Goal: Task Accomplishment & Management: Use online tool/utility

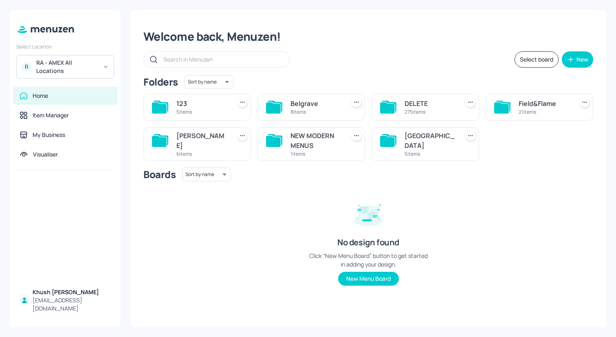
click at [315, 192] on div "Boards Sort by name name ​ No design found Click “New Menu Board” button to get…" at bounding box center [368, 232] width 450 height 131
click at [198, 136] on div "[PERSON_NAME]" at bounding box center [201, 141] width 51 height 20
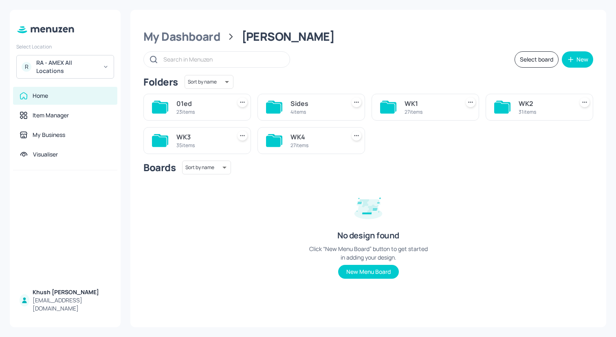
click at [409, 103] on div "WK1" at bounding box center [429, 104] width 51 height 10
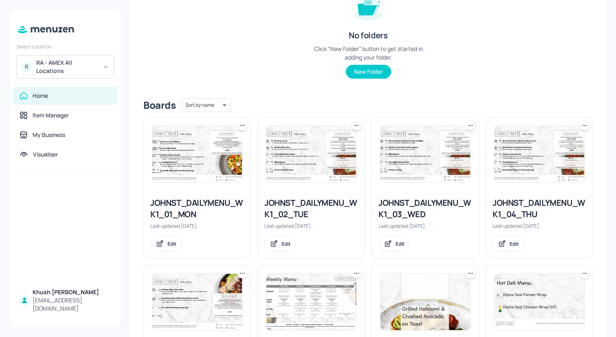
scroll to position [113, 0]
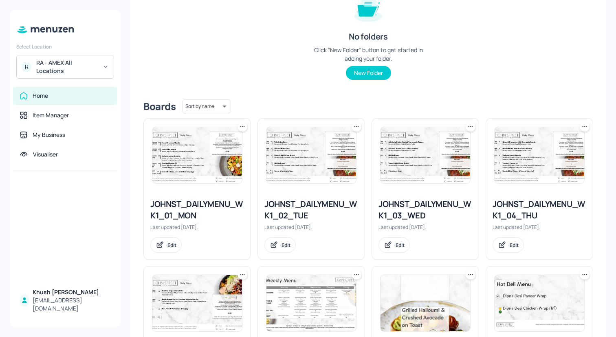
click at [192, 212] on div "JOHNST_DAILYMENU_WK1_01_MON" at bounding box center [197, 209] width 94 height 23
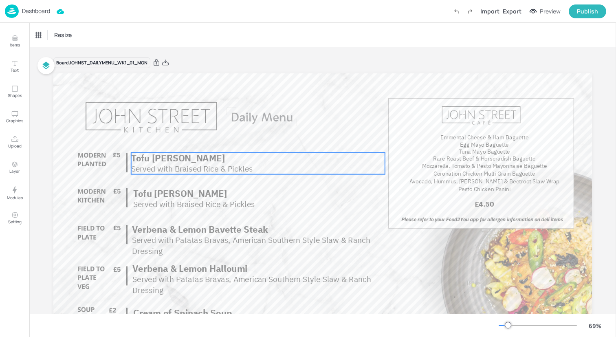
click at [244, 164] on span "Served with Braised Rice & Pickles" at bounding box center [192, 168] width 122 height 10
click at [240, 169] on span "Served with Braised Rice & Pickles" at bounding box center [192, 168] width 122 height 10
click at [73, 34] on div "Tofu Katsu Curry" at bounding box center [60, 34] width 51 height 7
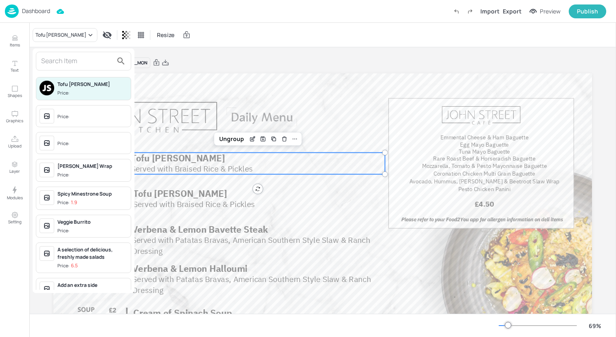
click at [74, 61] on input "text" at bounding box center [77, 61] width 72 height 13
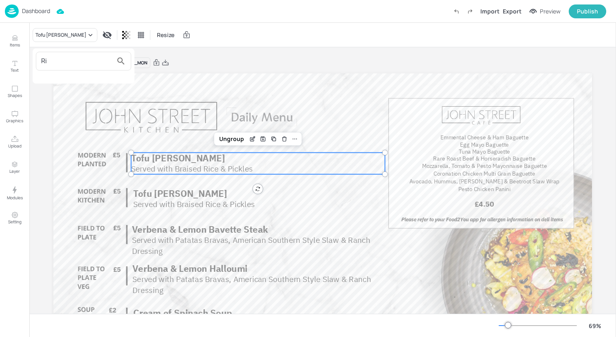
type input "R"
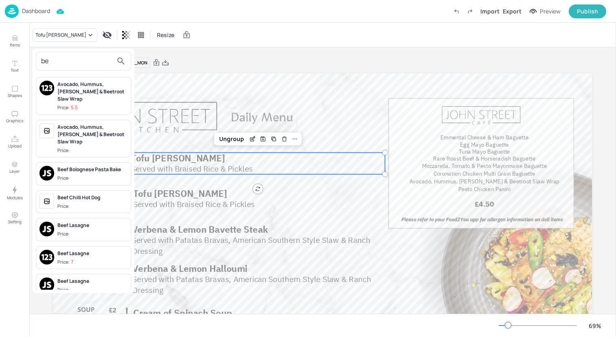
type input "b"
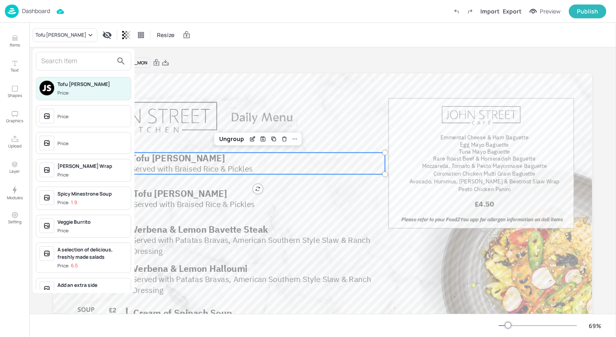
click at [10, 39] on div at bounding box center [308, 168] width 616 height 337
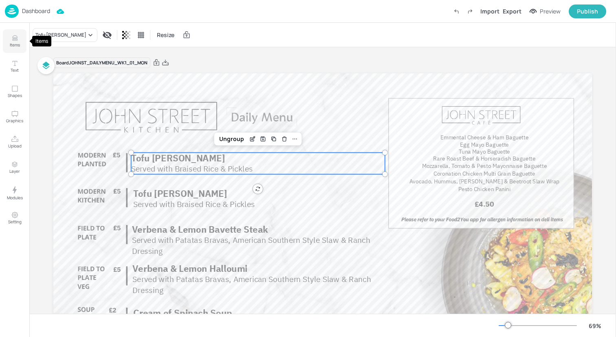
click at [11, 39] on icon "Items" at bounding box center [15, 38] width 8 height 8
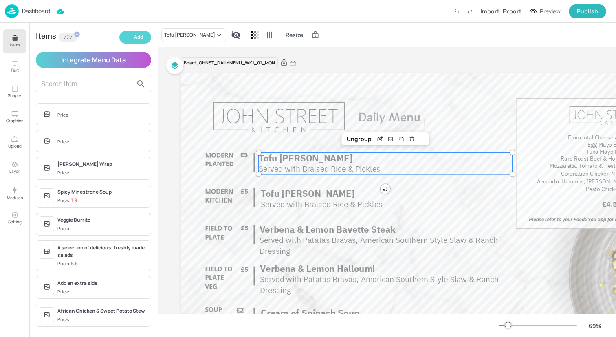
click at [138, 37] on div "Add" at bounding box center [138, 37] width 9 height 8
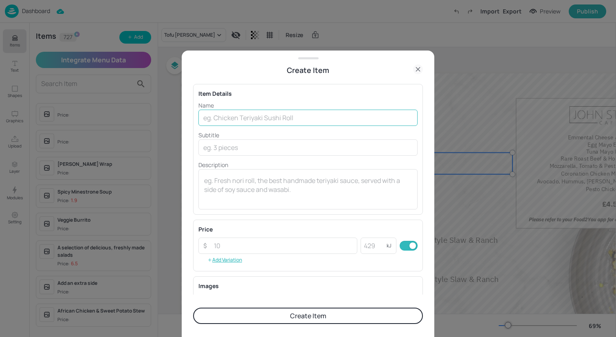
click at [241, 122] on input "text" at bounding box center [307, 118] width 219 height 16
type input "Beef Ragu"
click at [416, 68] on icon at bounding box center [418, 69] width 10 height 10
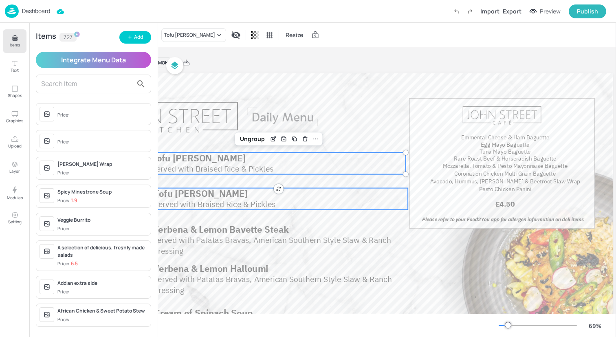
scroll to position [0, 111]
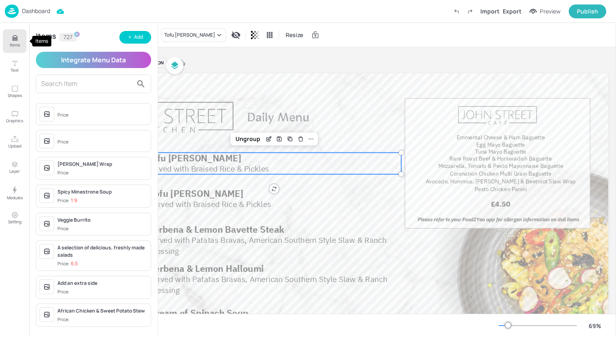
click at [15, 39] on icon "Items" at bounding box center [14, 38] width 5 height 0
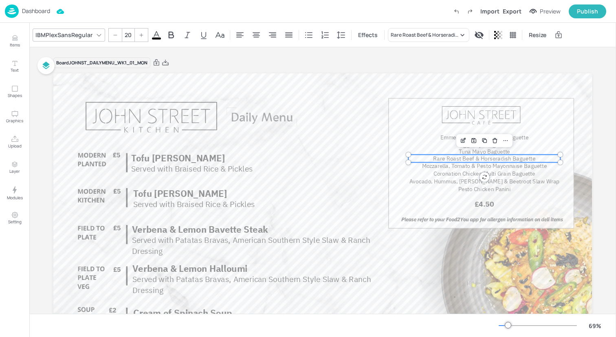
click at [498, 159] on span "Rare Roast Beef & Horseradish Baguette" at bounding box center [484, 158] width 102 height 8
click at [456, 30] on div "Rare Roast Beef & Horseradish Baguette" at bounding box center [428, 35] width 81 height 14
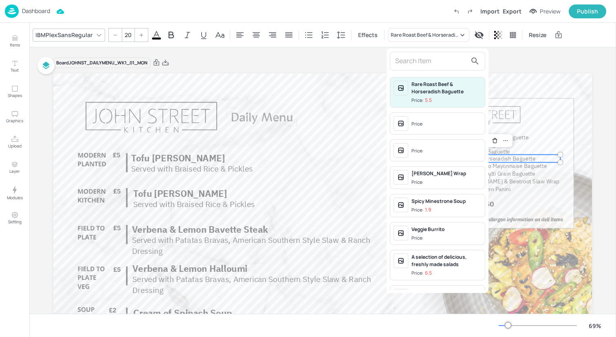
click at [434, 65] on input "text" at bounding box center [431, 61] width 72 height 13
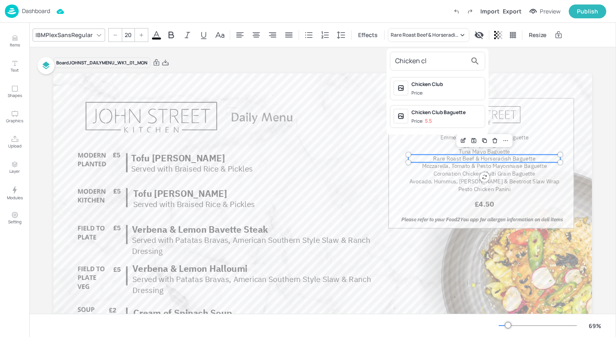
type input "Chicken cl"
click at [435, 112] on div "Chicken Club Baguette" at bounding box center [446, 112] width 70 height 7
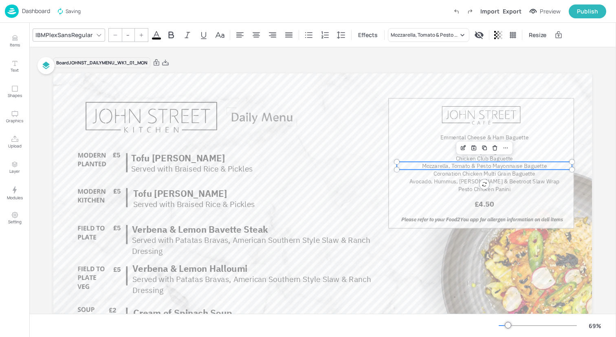
type input "20"
click at [448, 165] on span "Mozzarella, Tomato & Pesto Mayonnaise Baguette" at bounding box center [484, 166] width 125 height 8
click at [436, 31] on div "Mozzarella, Tomato & Pesto Mayonnaise Baguette" at bounding box center [424, 34] width 68 height 7
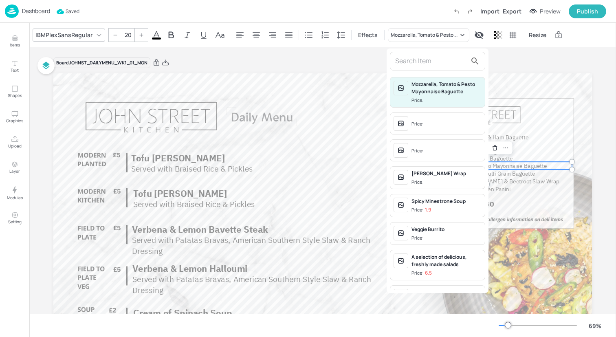
click at [435, 61] on input "text" at bounding box center [431, 61] width 72 height 13
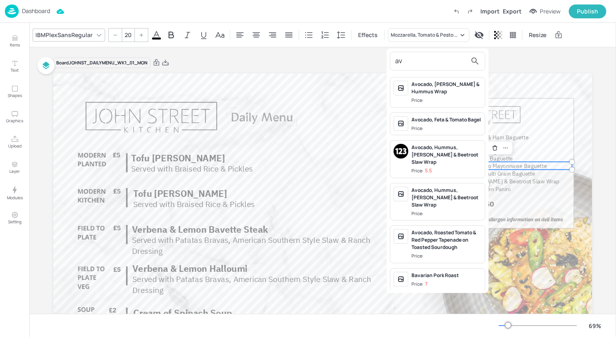
type input "a"
type input "avocado"
click at [435, 197] on div "Avocado, Hummus, [PERSON_NAME] & Beetroot Slaw Wrap" at bounding box center [446, 197] width 70 height 22
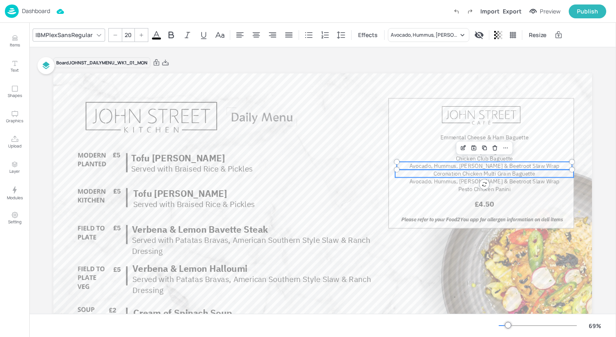
type input "20"
click at [480, 173] on span "Coronation Chicken Multi Grain Baguette" at bounding box center [483, 173] width 101 height 8
click at [412, 31] on div "Coronation Chicken Multi Grain Baguette" at bounding box center [424, 34] width 68 height 7
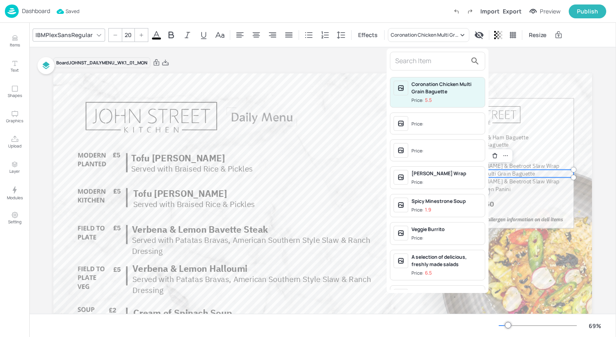
click at [417, 64] on input "text" at bounding box center [431, 61] width 72 height 13
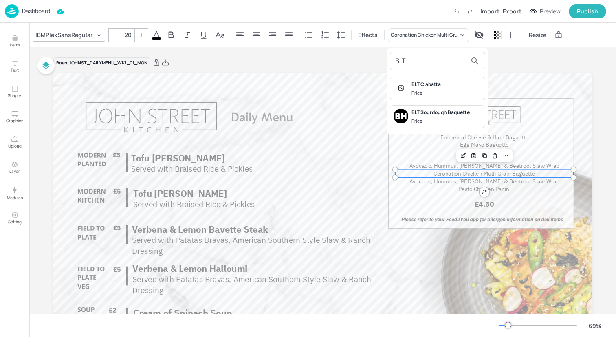
type input "BLT"
click at [436, 118] on span "Price:" at bounding box center [446, 121] width 70 height 7
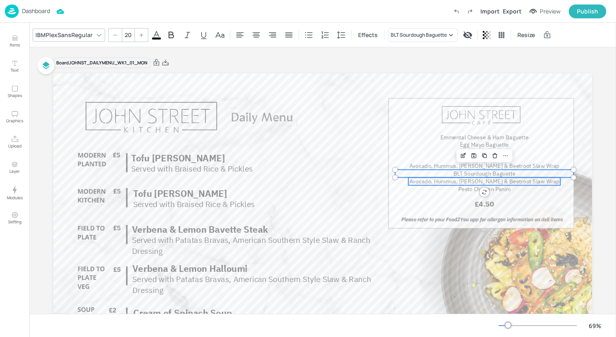
click at [454, 180] on span "Avocado, Hummus, [PERSON_NAME] & Beetroot Slaw Wrap" at bounding box center [484, 182] width 150 height 8
type input "20"
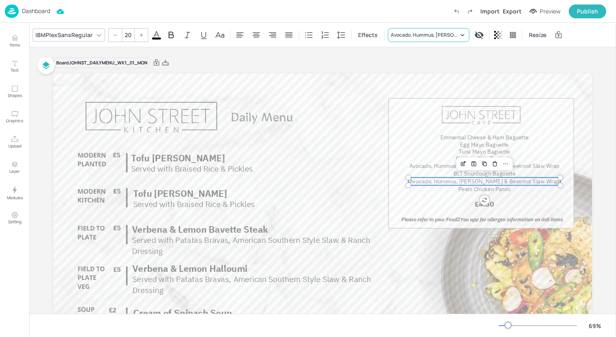
click at [432, 39] on div "Avocado, Hummus, [PERSON_NAME] & Beetroot Slaw Wrap" at bounding box center [428, 35] width 81 height 14
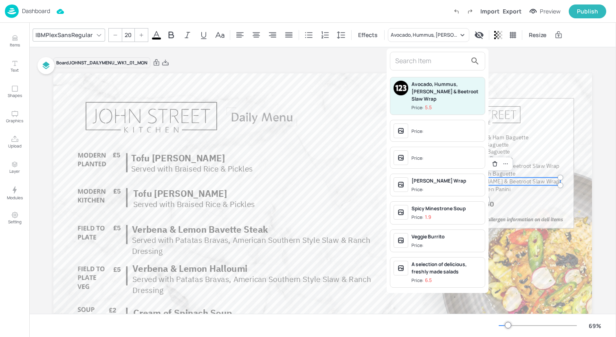
click at [430, 60] on input "text" at bounding box center [431, 61] width 72 height 13
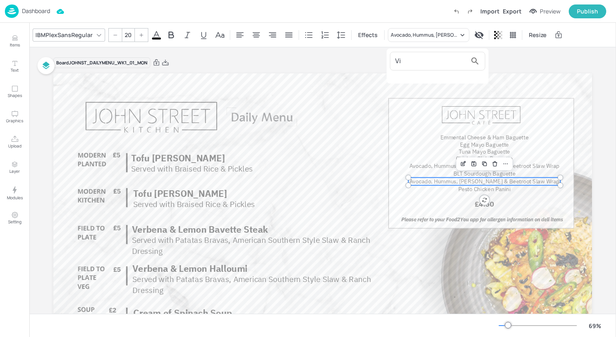
type input "V"
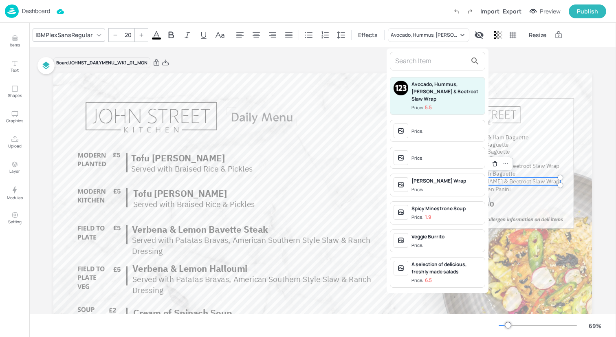
click at [11, 42] on div at bounding box center [308, 168] width 616 height 337
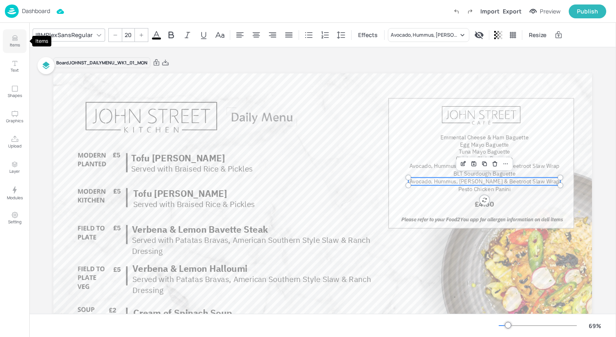
click at [15, 43] on p "Items" at bounding box center [15, 45] width 10 height 6
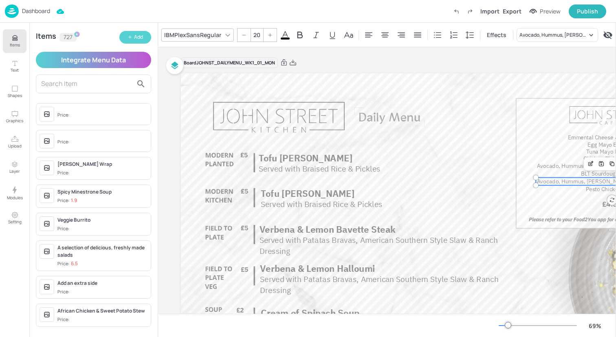
click at [129, 39] on icon "button" at bounding box center [129, 37] width 5 height 5
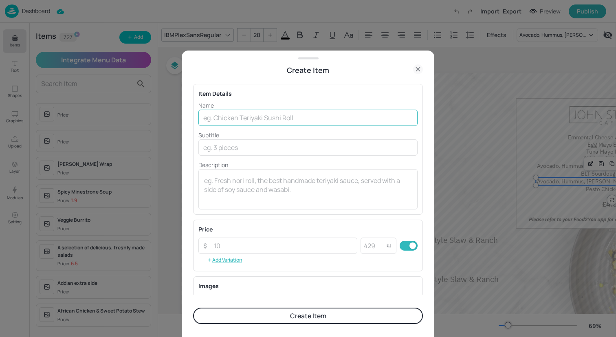
click at [371, 117] on input "text" at bounding box center [307, 118] width 219 height 16
type input "Vietname"
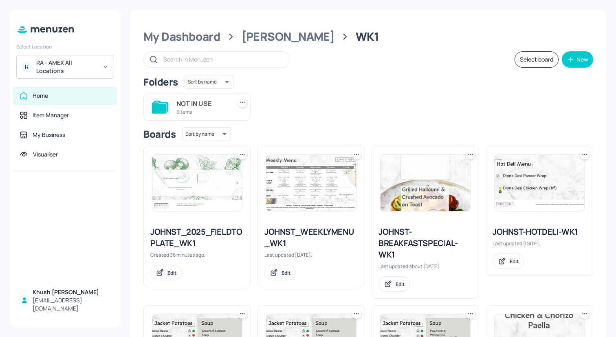
click at [214, 239] on div "JOHNST_2025_FIELDTOPLATE_WK1" at bounding box center [197, 237] width 94 height 23
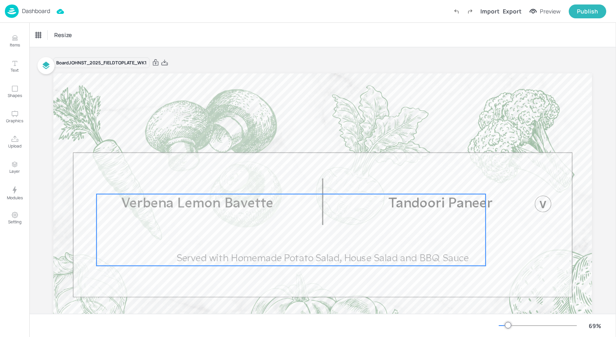
click at [192, 202] on span "Verbena Lemon Bavette" at bounding box center [197, 203] width 152 height 14
click at [81, 37] on div "Verbena Lemon Bavette" at bounding box center [62, 34] width 54 height 7
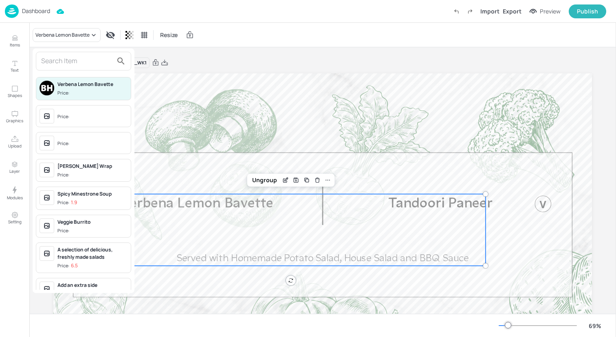
click at [82, 59] on input "text" at bounding box center [77, 61] width 72 height 13
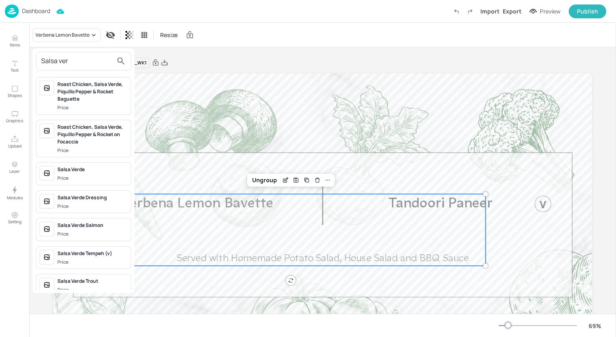
scroll to position [10, 0]
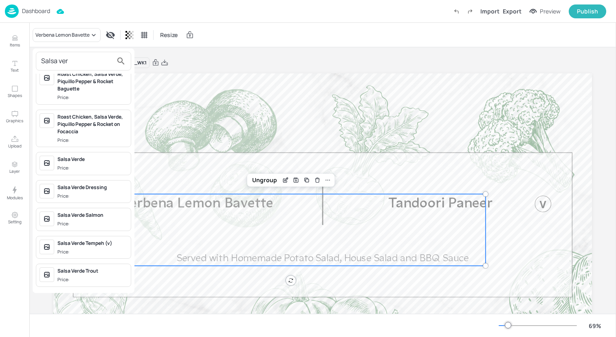
type input "Salsa ver"
click at [67, 35] on div at bounding box center [308, 168] width 616 height 337
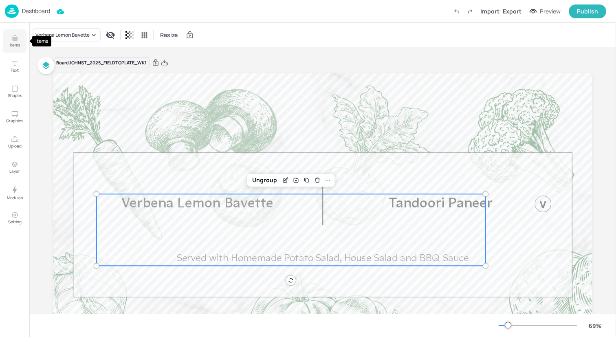
click at [4, 42] on button "Items" at bounding box center [15, 41] width 24 height 24
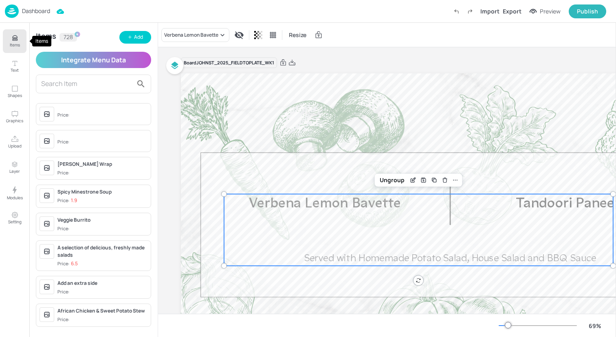
click at [10, 42] on p "Items" at bounding box center [15, 45] width 10 height 6
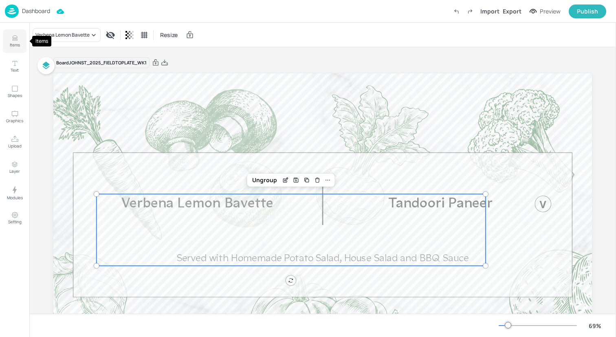
click at [10, 42] on p "Items" at bounding box center [15, 45] width 10 height 6
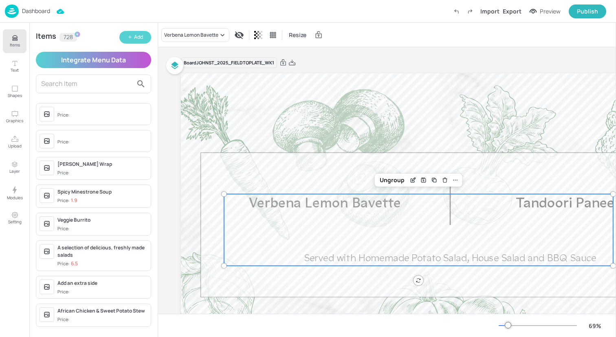
click at [132, 42] on button "Add" at bounding box center [135, 37] width 32 height 13
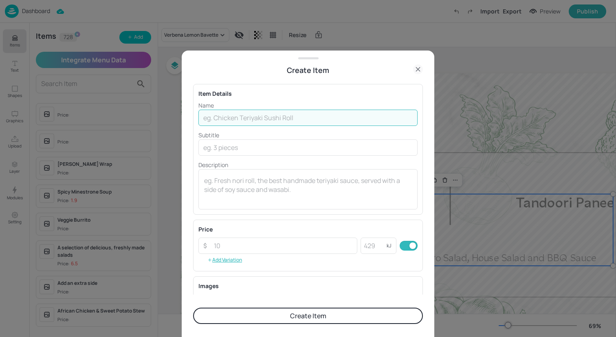
click at [246, 118] on input "text" at bounding box center [307, 118] width 219 height 16
click at [235, 118] on input "[PERSON_NAME]" at bounding box center [307, 118] width 219 height 16
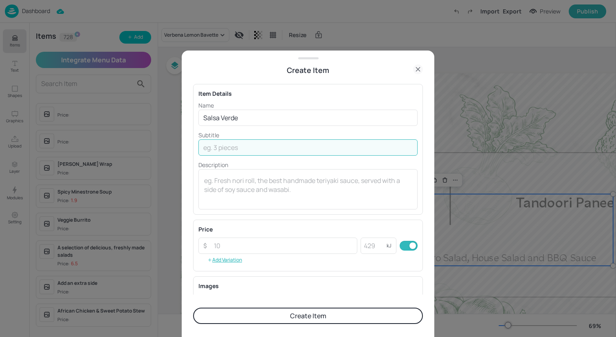
click at [251, 147] on input "text" at bounding box center [307, 147] width 219 height 16
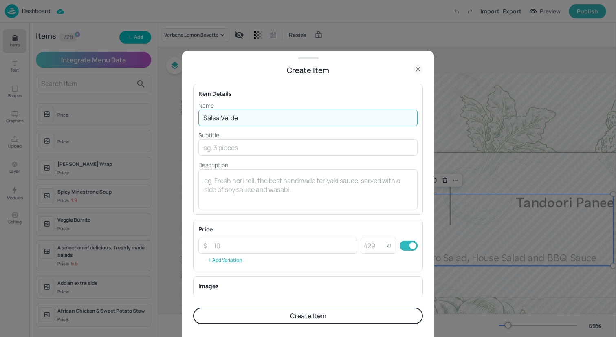
click at [266, 121] on input "Salsa Verde" at bounding box center [307, 118] width 219 height 16
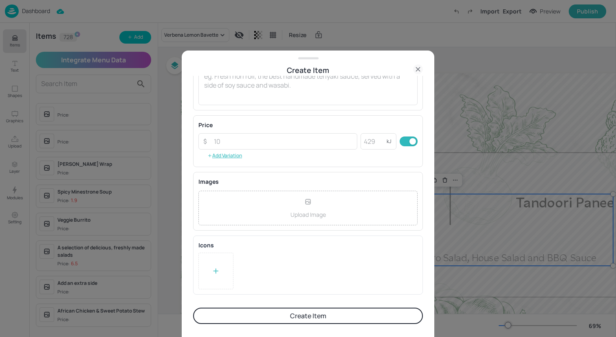
type input "Salsa Verde Cod"
click at [220, 290] on div "Icons To pick up a draggable item, press the space bar. While dragging, use the…" at bounding box center [308, 264] width 230 height 59
click at [219, 274] on icon at bounding box center [216, 271] width 8 height 8
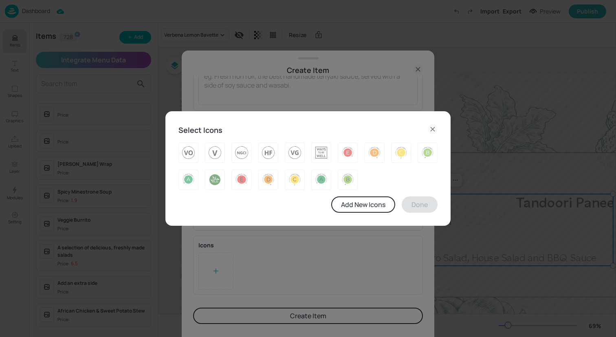
click at [436, 126] on icon at bounding box center [433, 129] width 10 height 10
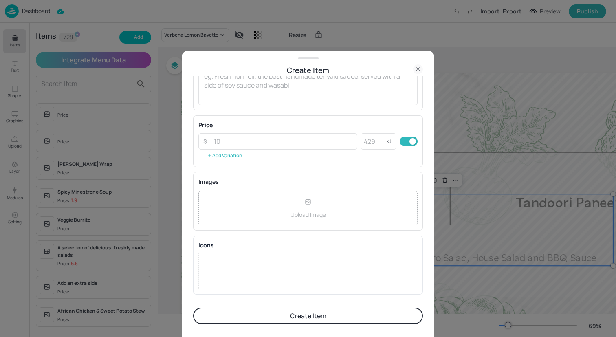
click at [281, 215] on div "Upload Image" at bounding box center [307, 208] width 219 height 35
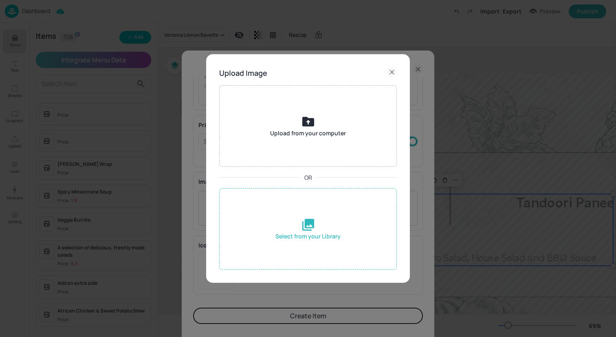
click at [308, 232] on div "Select from your Library" at bounding box center [307, 236] width 65 height 9
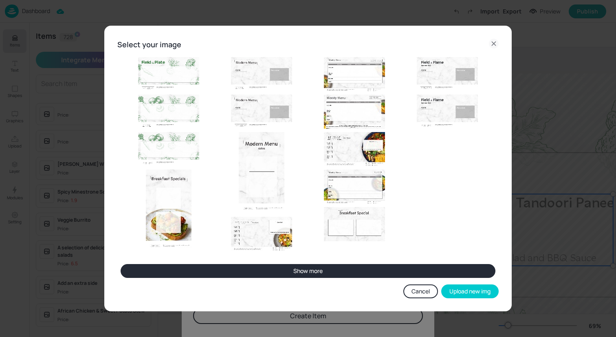
click at [340, 268] on button "Show more" at bounding box center [308, 271] width 375 height 14
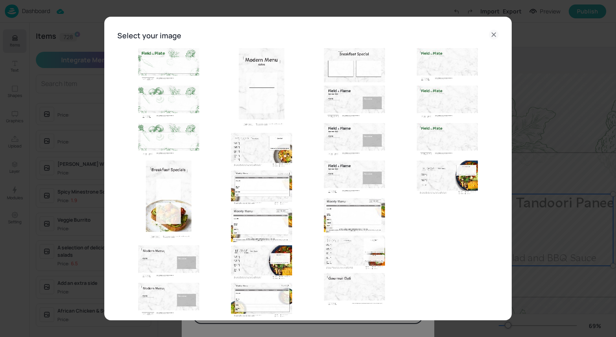
scroll to position [47, 0]
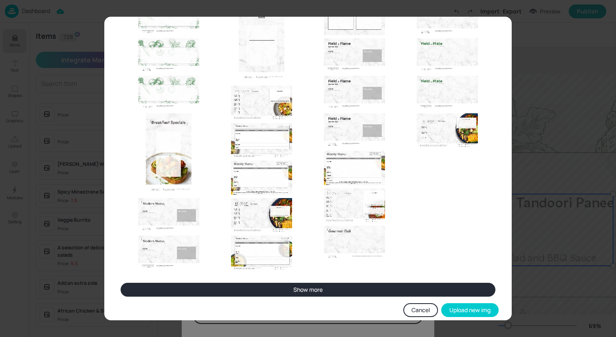
click at [334, 282] on div "Show more" at bounding box center [307, 145] width 381 height 302
click at [322, 287] on button "Show more" at bounding box center [308, 290] width 375 height 14
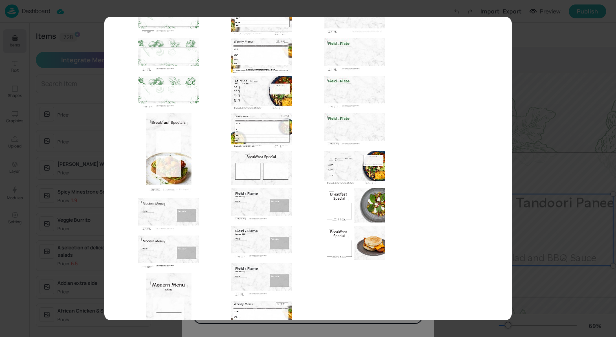
scroll to position [57, 0]
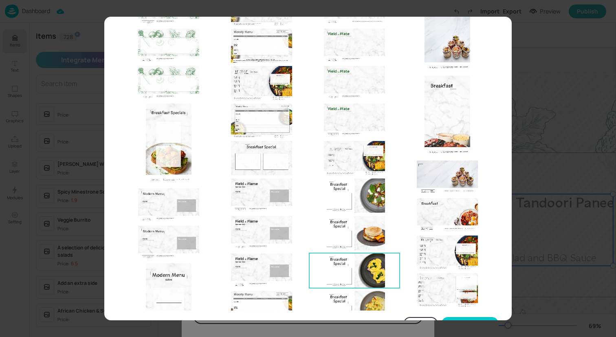
click at [325, 280] on img at bounding box center [354, 270] width 61 height 34
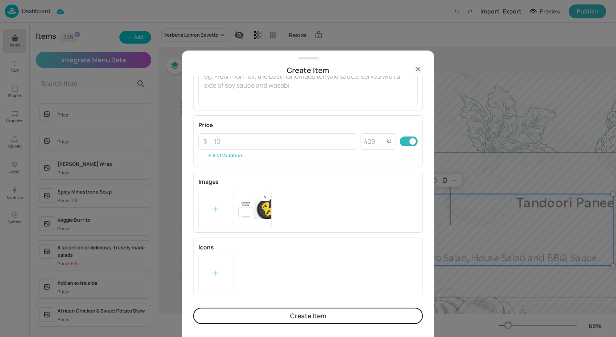
click at [266, 199] on rect at bounding box center [265, 197] width 6 height 6
click at [233, 204] on div "Upload Image" at bounding box center [307, 208] width 219 height 35
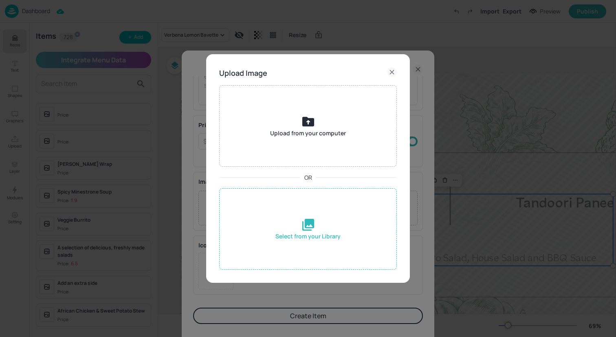
click at [290, 213] on div "Select from your Library" at bounding box center [308, 228] width 178 height 81
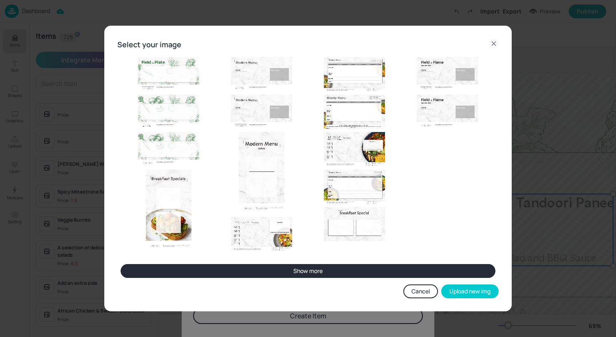
click at [346, 268] on button "Show more" at bounding box center [308, 271] width 375 height 14
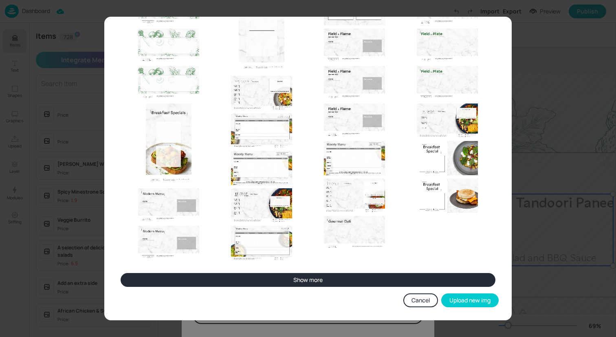
click at [360, 280] on button "Show more" at bounding box center [308, 280] width 375 height 14
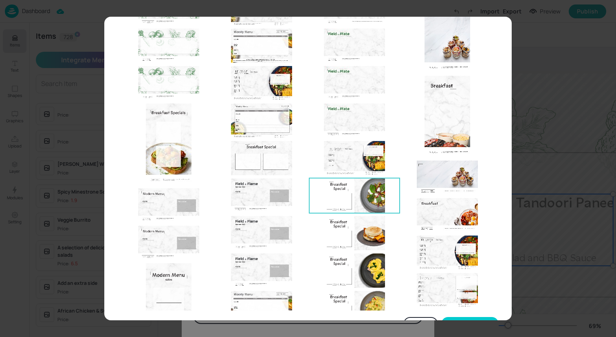
scroll to position [99, 0]
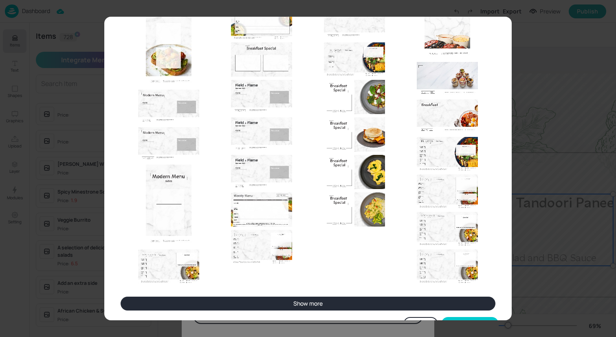
click at [338, 301] on button "Show more" at bounding box center [308, 303] width 375 height 14
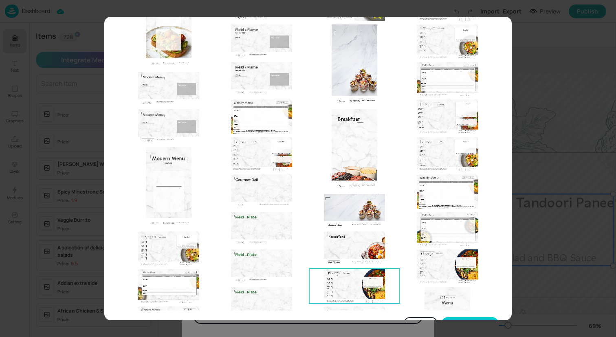
scroll to position [201, 0]
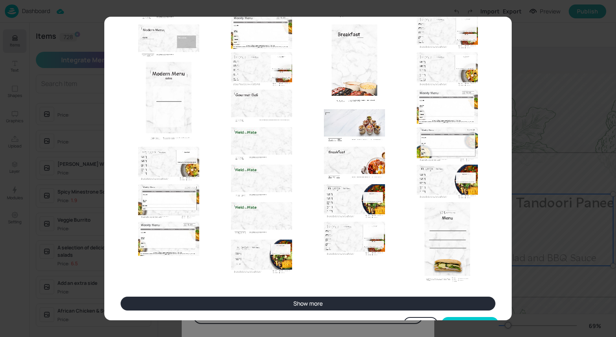
click at [314, 306] on button "Show more" at bounding box center [308, 303] width 375 height 14
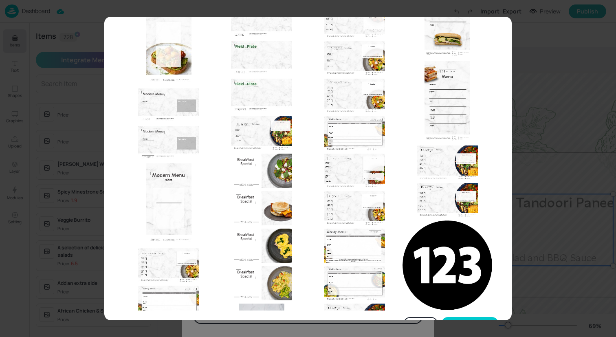
scroll to position [398, 0]
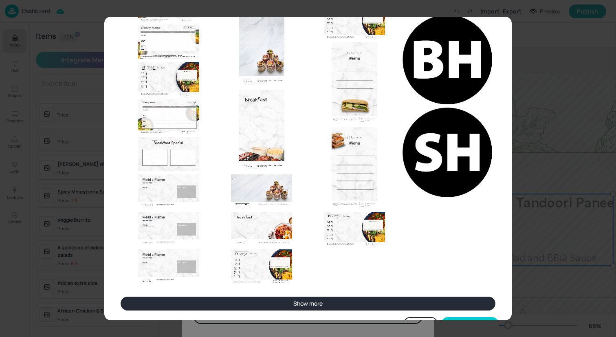
click at [364, 300] on button "Show more" at bounding box center [308, 303] width 375 height 14
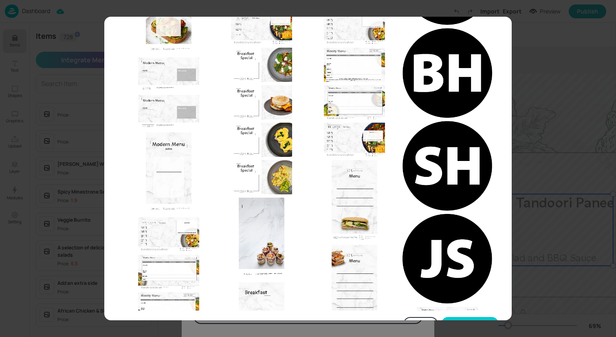
scroll to position [135, 0]
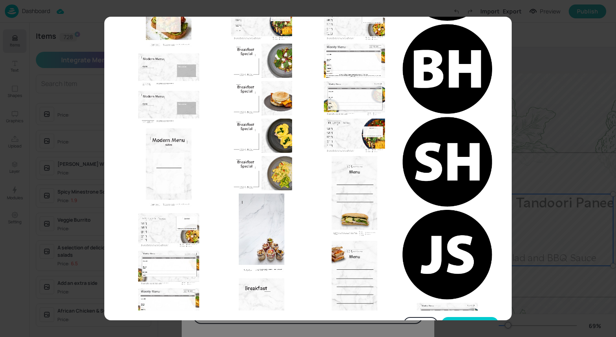
click at [434, 213] on ul at bounding box center [308, 246] width 375 height 793
click at [441, 236] on img at bounding box center [447, 255] width 90 height 90
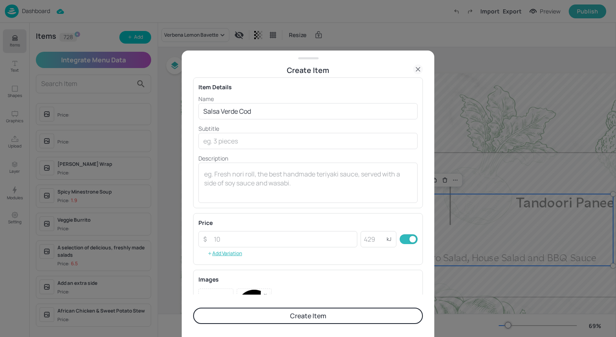
scroll to position [0, 0]
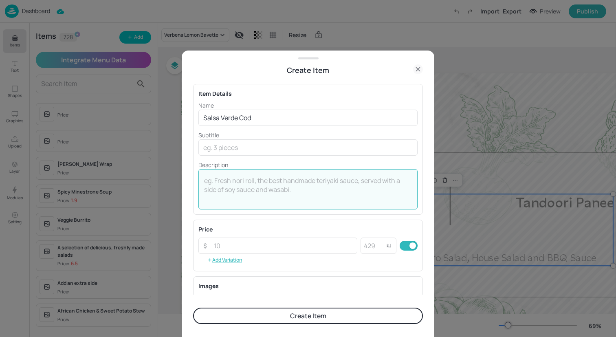
click at [308, 193] on textarea at bounding box center [308, 189] width 208 height 27
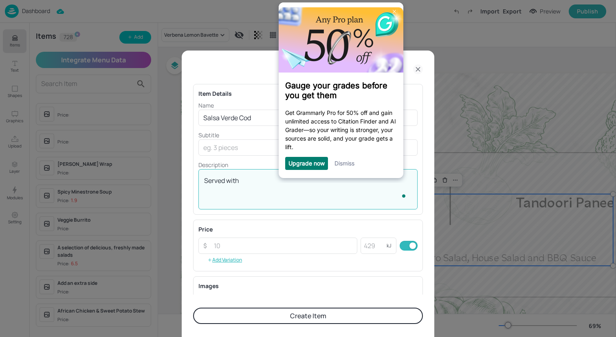
click at [343, 162] on link "Dismiss" at bounding box center [344, 162] width 20 height 7
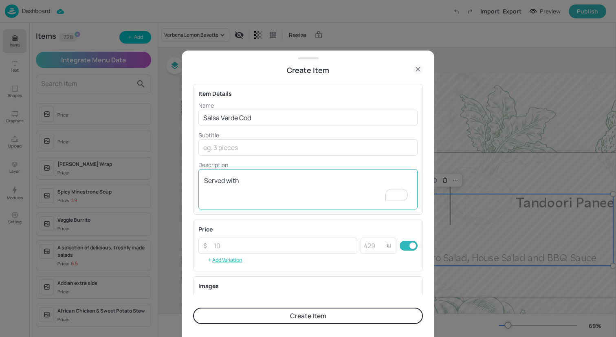
click at [294, 178] on textarea "Served with" at bounding box center [308, 189] width 208 height 27
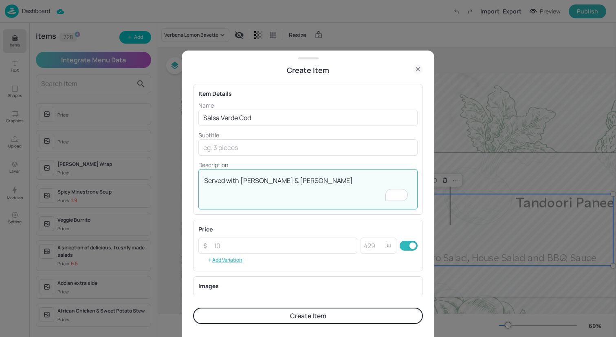
click at [244, 182] on textarea "Served with [PERSON_NAME] & [PERSON_NAME]" at bounding box center [308, 189] width 208 height 27
click at [282, 180] on textarea "Served with [PERSON_NAME] & [PERSON_NAME]" at bounding box center [308, 189] width 208 height 27
click at [302, 181] on textarea "Served with [PERSON_NAME] & Tahini tempeh" at bounding box center [308, 189] width 208 height 27
click at [330, 180] on textarea "Served with [PERSON_NAME] & Tahini Tempeh" at bounding box center [308, 189] width 208 height 27
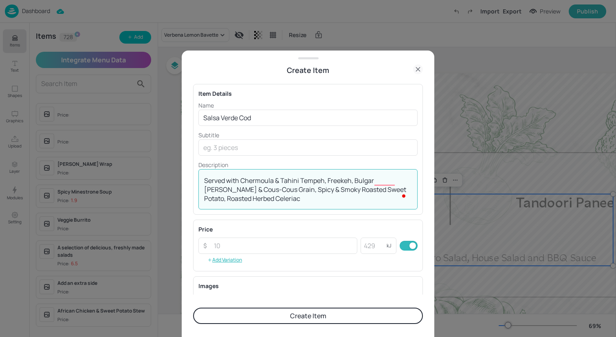
type textarea "Served with Chermoula & Tahini Tempeh, Freekeh, Bulgar [PERSON_NAME] & Cous-Cou…"
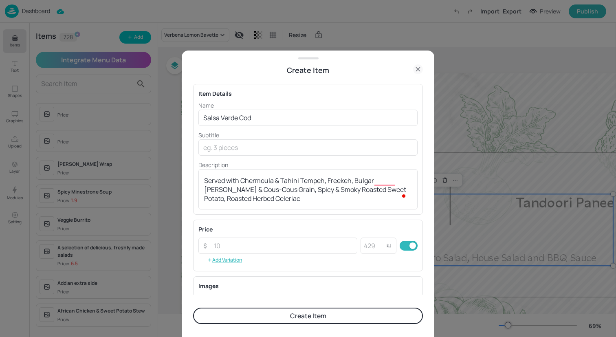
click at [311, 318] on button "Create Item" at bounding box center [308, 315] width 230 height 16
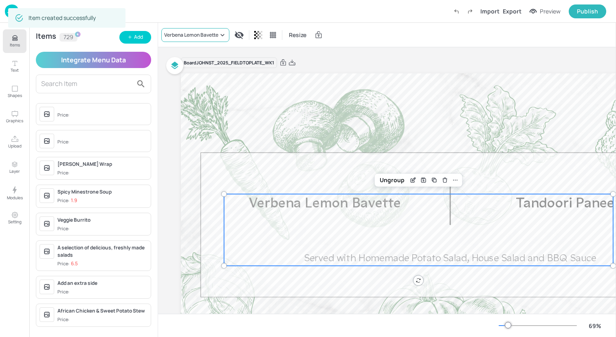
click at [216, 34] on div "Verbena Lemon Bavette" at bounding box center [191, 34] width 54 height 7
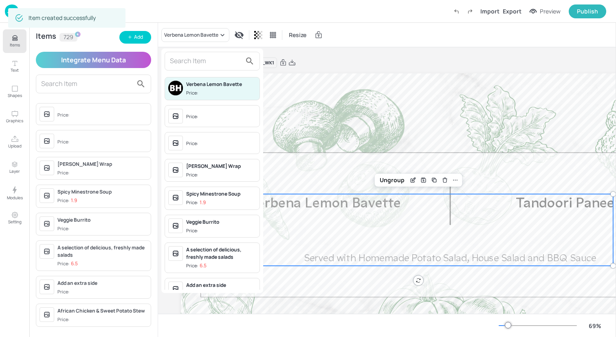
click at [212, 61] on input "text" at bounding box center [206, 61] width 72 height 13
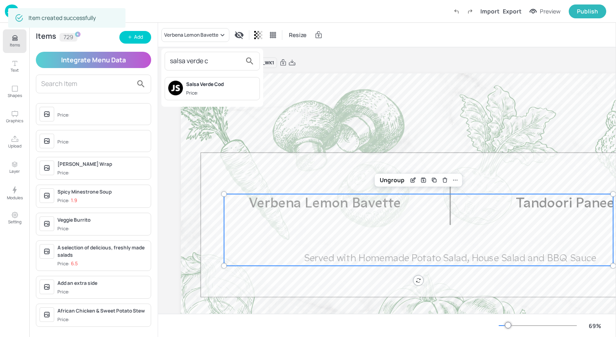
type input "salsa verde c"
click at [201, 80] on div "Salsa Verde Cod Price:" at bounding box center [211, 88] width 95 height 23
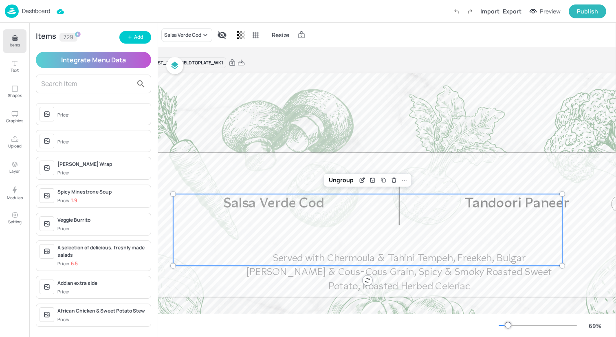
scroll to position [1, 54]
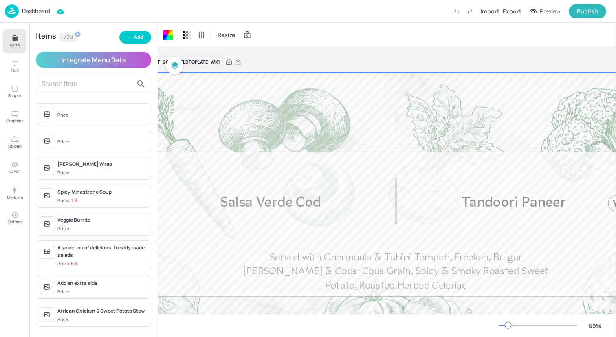
click at [13, 44] on p "Items" at bounding box center [15, 45] width 10 height 6
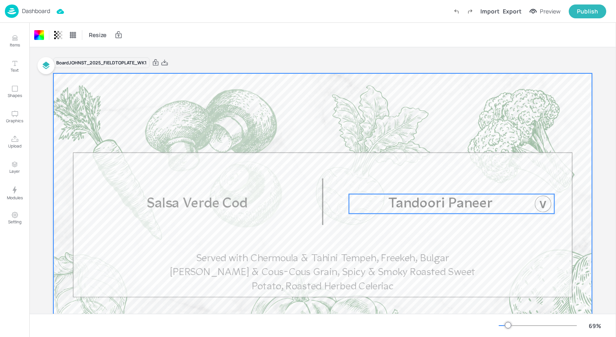
click at [474, 195] on p "Tandoori Paneer" at bounding box center [440, 204] width 182 height 20
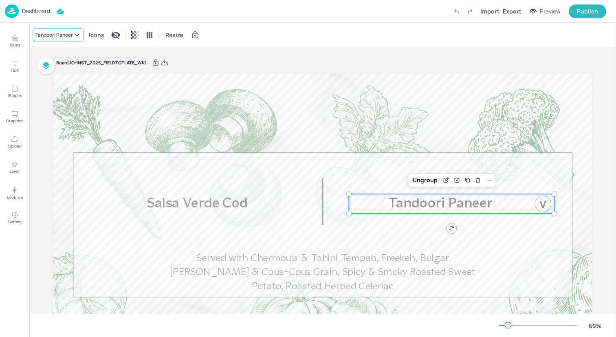
click at [65, 39] on div "Tandoori Paneer" at bounding box center [58, 35] width 51 height 14
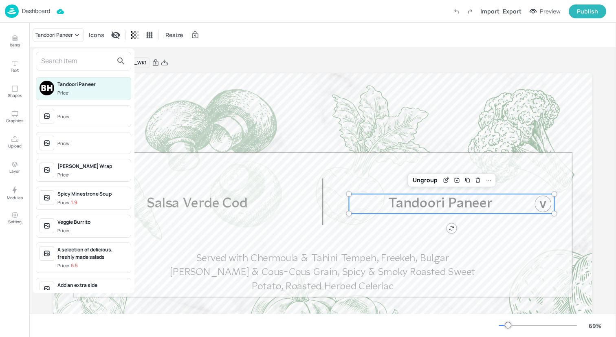
click at [69, 31] on div at bounding box center [308, 168] width 616 height 337
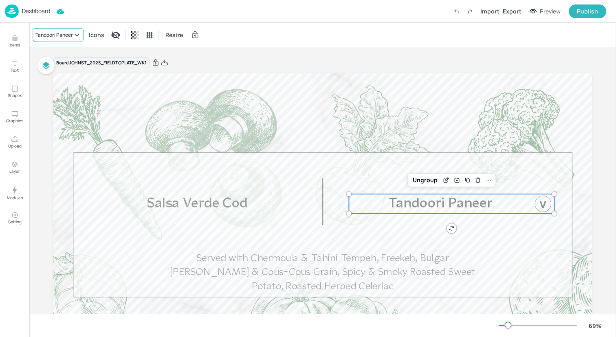
click at [58, 37] on div "Tandoori Paneer" at bounding box center [53, 34] width 37 height 7
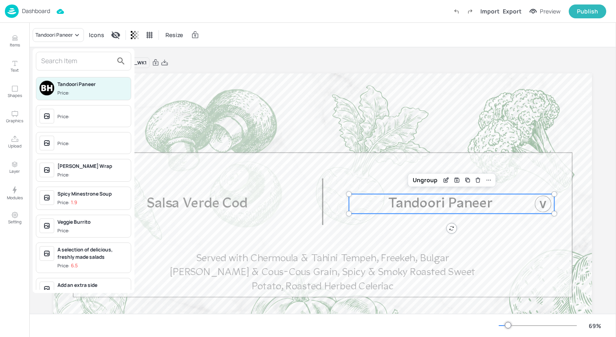
click at [70, 59] on input "text" at bounding box center [77, 61] width 72 height 13
click at [239, 273] on div at bounding box center [308, 168] width 616 height 337
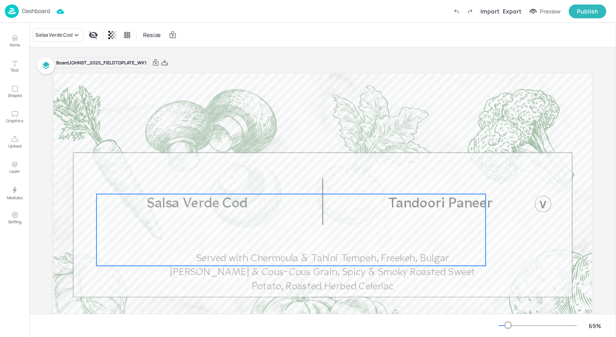
click at [228, 215] on div "Salsa Verde Cod Served with Chermoula & Tahini Tempeh, Freekeh, Bulgar [PERSON_…" at bounding box center [290, 230] width 389 height 72
click at [282, 180] on icon "Edit Item" at bounding box center [285, 180] width 7 height 7
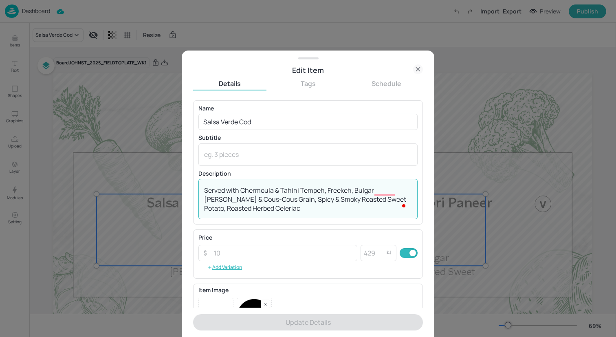
drag, startPoint x: 241, startPoint y: 190, endPoint x: 322, endPoint y: 190, distance: 80.6
click at [322, 190] on textarea "Served with Chermoula & Tahini Tempeh, Freekeh, Bulgar [PERSON_NAME] & Cous-Cou…" at bounding box center [308, 199] width 208 height 27
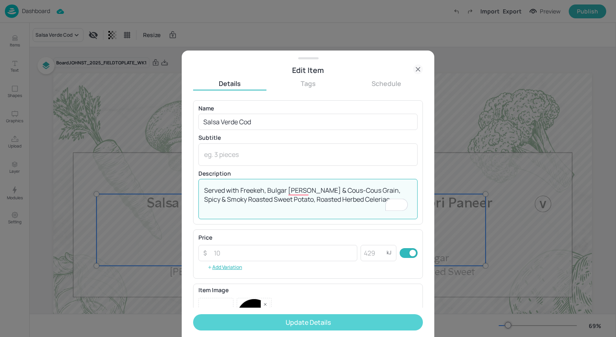
type textarea "Served with Freekeh, Bulgar [PERSON_NAME] & Cous-Cous Grain, Spicy & Smoky Roas…"
click at [329, 316] on button "Update Details" at bounding box center [308, 322] width 230 height 16
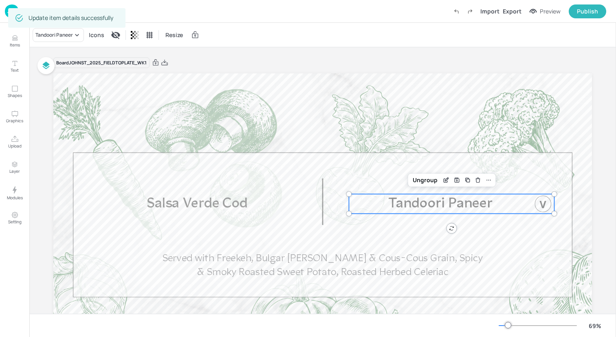
click at [495, 205] on p "Tandoori Paneer" at bounding box center [440, 204] width 182 height 20
click at [72, 38] on div "Tandoori Paneer" at bounding box center [53, 34] width 37 height 7
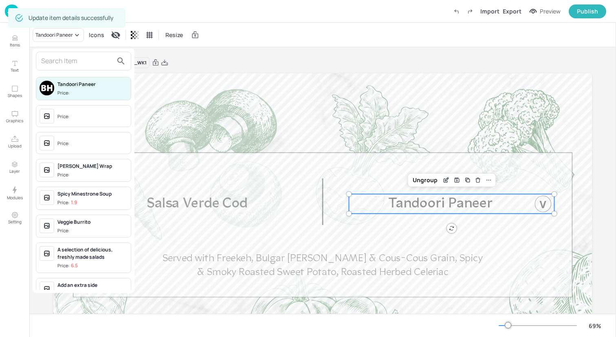
click at [72, 57] on input "text" at bounding box center [77, 61] width 72 height 13
paste input "Chermoula & Tahini Tempeh"
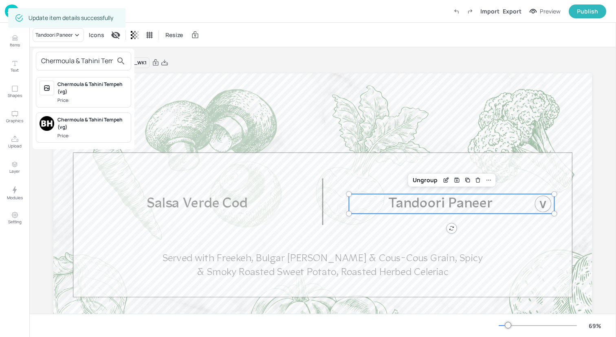
scroll to position [0, 11]
type input "Chermoula & Tahini Tempeh"
click at [91, 94] on div "Chermoula & Tahini Tempeh (vg)" at bounding box center [92, 88] width 70 height 15
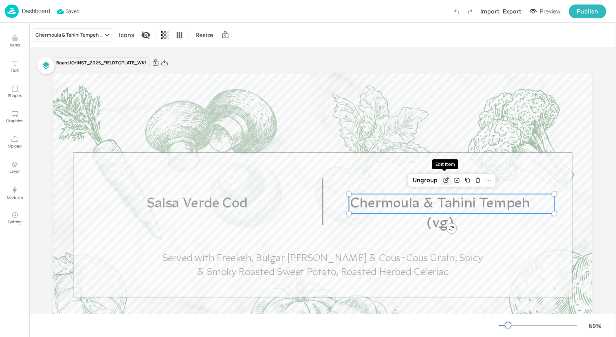
click at [443, 180] on icon "Edit Item" at bounding box center [446, 180] width 7 height 7
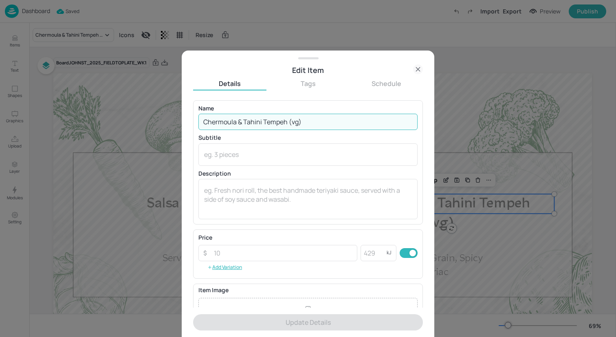
click at [310, 122] on input "Chermoula & Tahini Tempeh (vg)" at bounding box center [307, 122] width 219 height 16
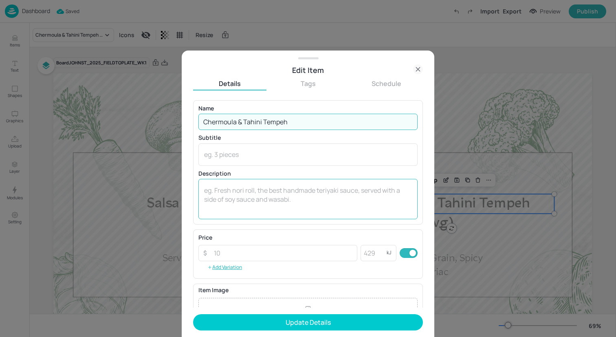
scroll to position [94, 0]
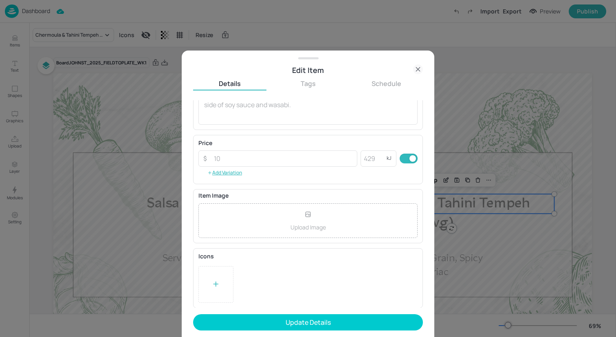
type input "Chermoula & Tahini Tempeh"
click at [213, 278] on div at bounding box center [216, 284] width 8 height 12
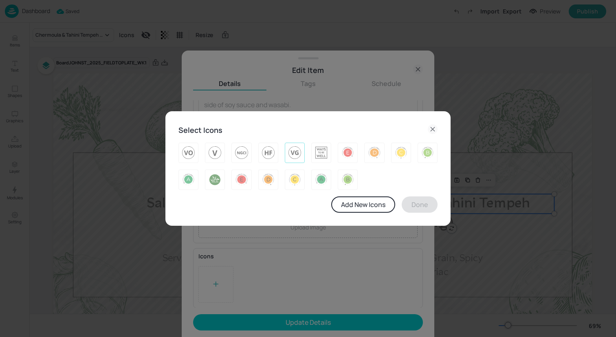
click at [293, 153] on img at bounding box center [294, 152] width 13 height 13
click at [419, 199] on button "Done" at bounding box center [419, 204] width 36 height 16
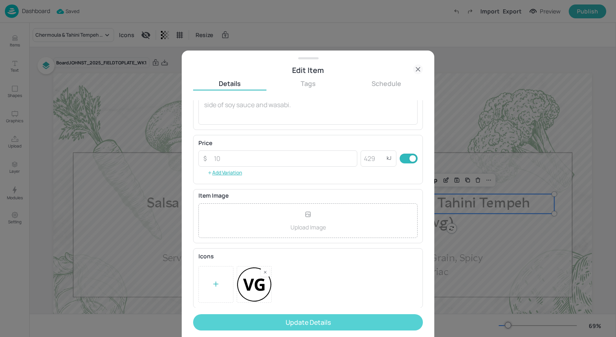
click at [351, 316] on button "Update Details" at bounding box center [308, 322] width 230 height 16
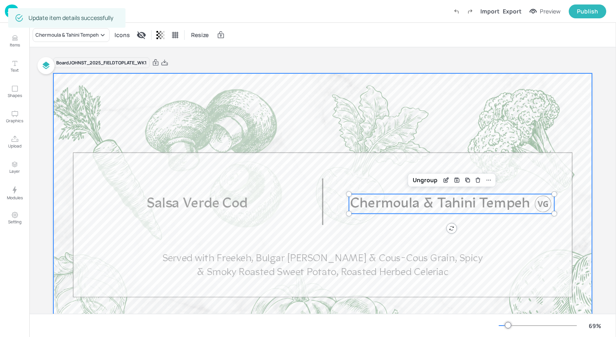
click at [531, 259] on div at bounding box center [322, 224] width 538 height 303
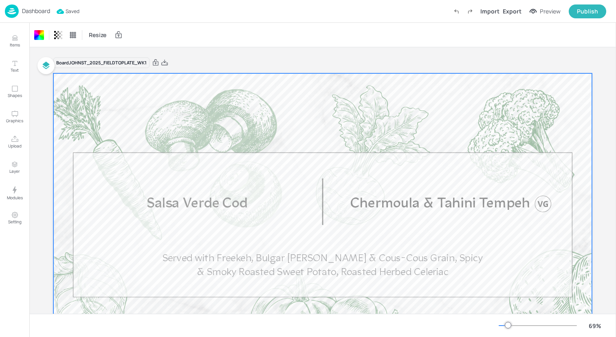
click at [12, 11] on img at bounding box center [12, 10] width 14 height 13
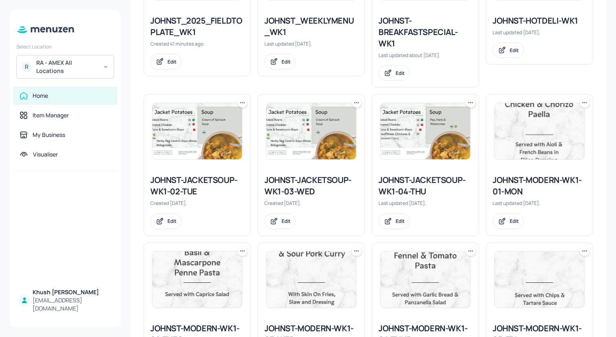
scroll to position [208, 0]
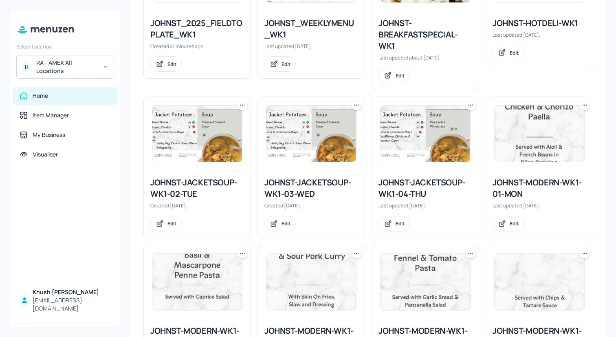
click at [200, 135] on img at bounding box center [197, 133] width 90 height 56
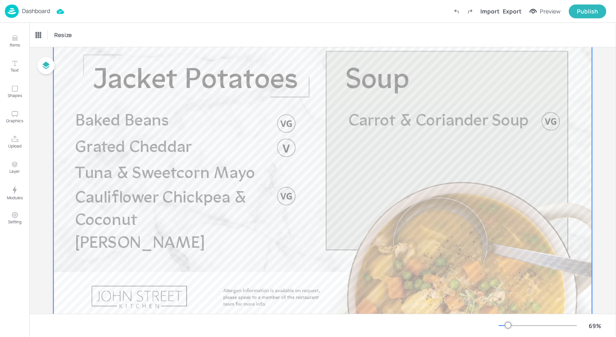
scroll to position [44, 0]
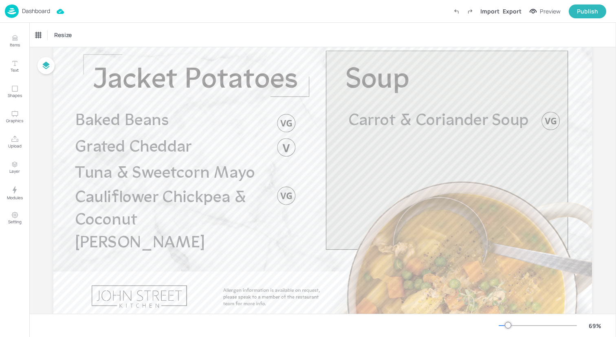
click at [17, 12] on img at bounding box center [12, 10] width 14 height 13
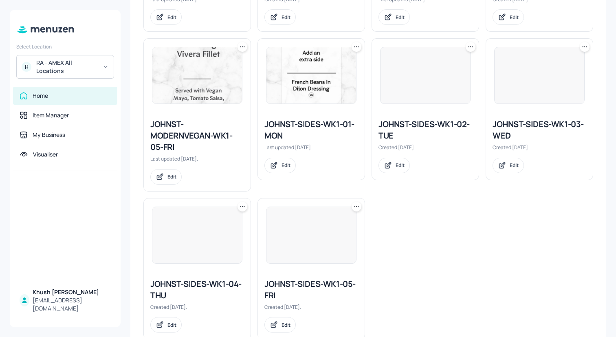
scroll to position [744, 0]
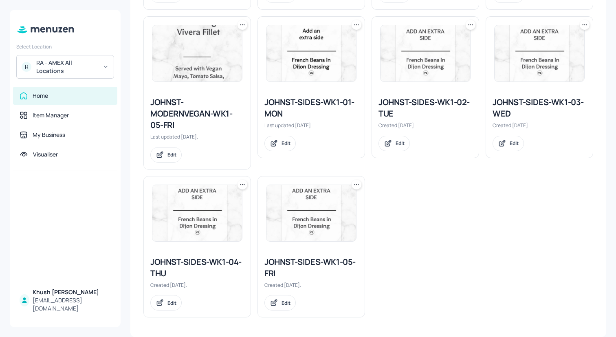
click at [309, 105] on div "JOHNST-SIDES-WK1-01-MON" at bounding box center [311, 107] width 94 height 23
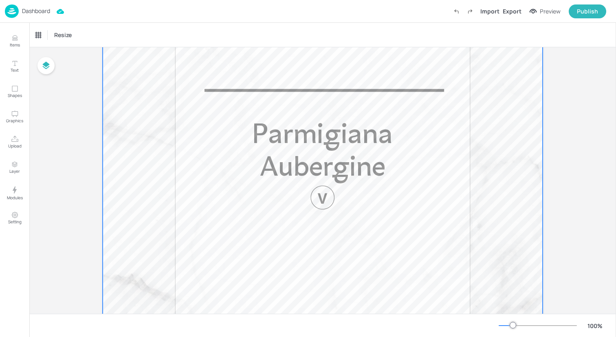
scroll to position [362, 0]
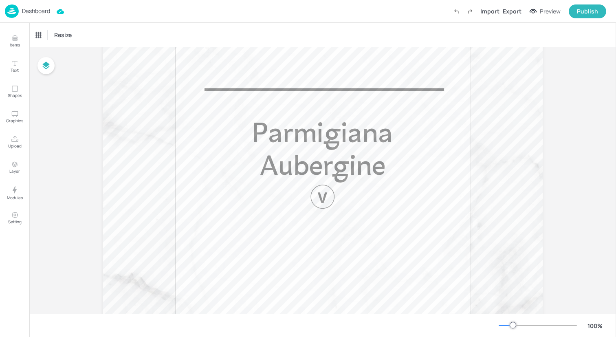
click at [12, 9] on img at bounding box center [12, 10] width 14 height 13
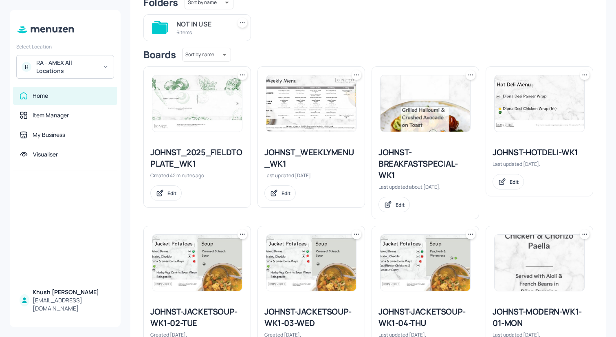
scroll to position [79, 0]
click at [442, 157] on div "JOHNST-BREAKFASTSPECIAL-WK1" at bounding box center [425, 164] width 94 height 34
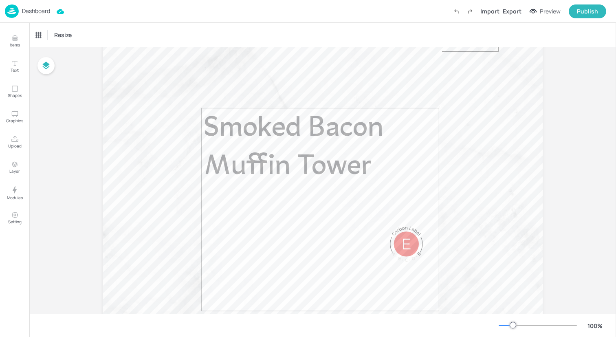
scroll to position [143, 0]
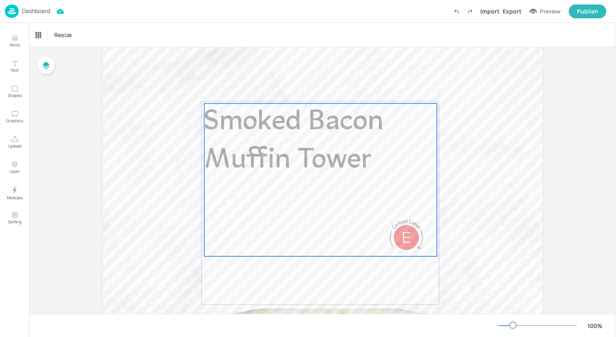
click at [283, 163] on span "Smoked Bacon Muffin Tower" at bounding box center [293, 141] width 179 height 66
click at [76, 27] on div "Smoked Bacon Muffin Tower Icons Resize" at bounding box center [322, 35] width 586 height 24
click at [76, 42] on div "Smoked Bacon Muffin Tower" at bounding box center [72, 35] width 78 height 14
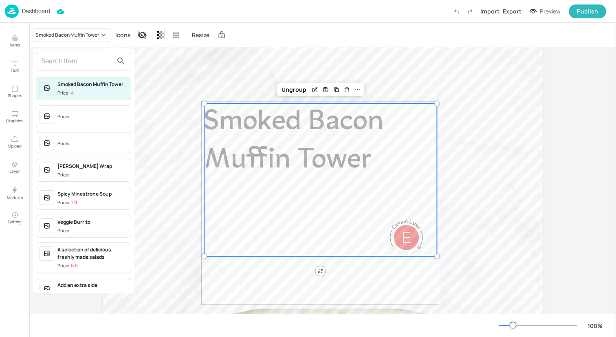
click at [90, 63] on input "text" at bounding box center [77, 61] width 72 height 13
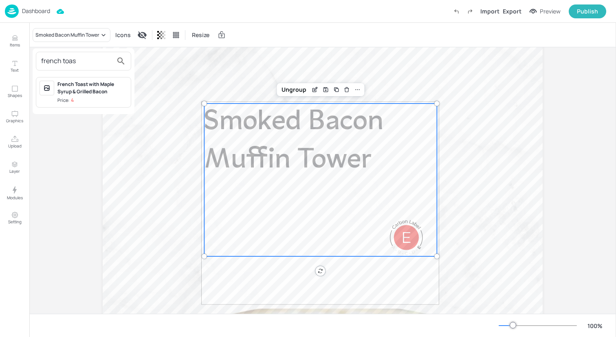
type input "french toas"
click at [96, 88] on div "French Toast with Maple Syrup & Grilled Bacon" at bounding box center [92, 88] width 70 height 15
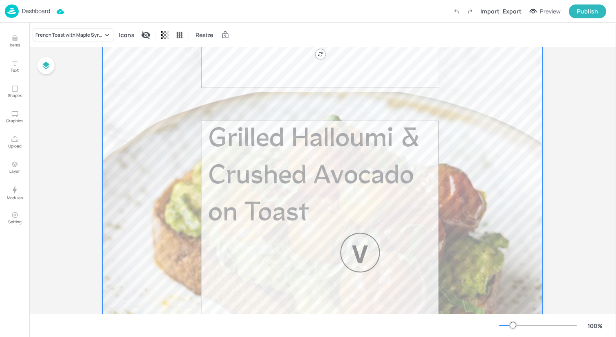
scroll to position [362, 0]
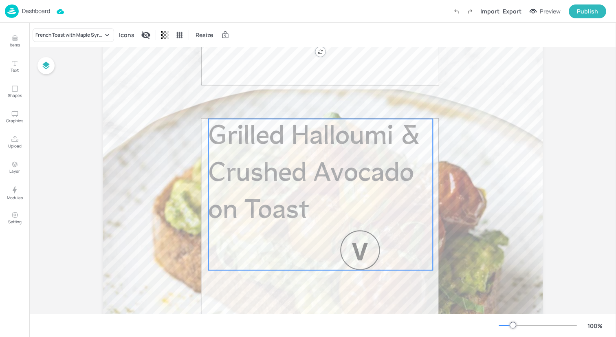
click at [285, 194] on p "Grilled Halloumi & Crushed Avocado on Toast" at bounding box center [320, 174] width 224 height 111
click at [81, 36] on div "Grilled Halloumi & Crushed Avocado on Toast" at bounding box center [69, 34] width 68 height 7
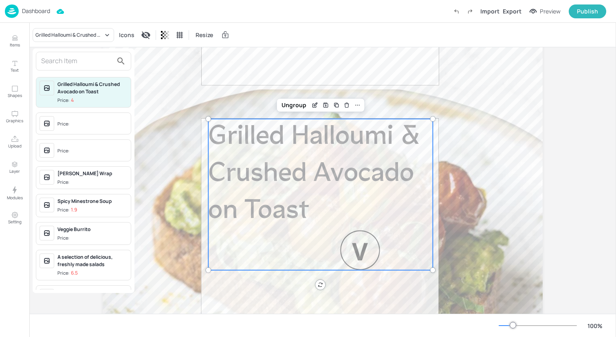
click at [79, 59] on input "text" at bounding box center [77, 61] width 72 height 13
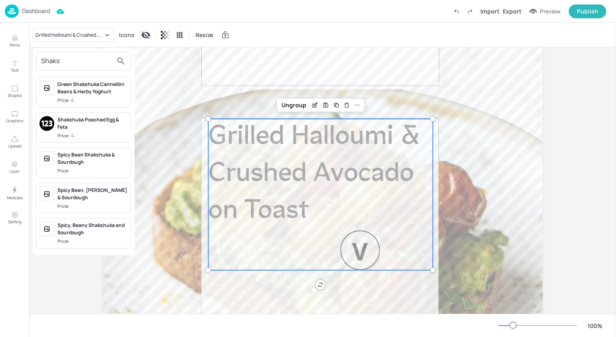
type input "Shaksh"
drag, startPoint x: 86, startPoint y: 60, endPoint x: 4, endPoint y: 59, distance: 82.2
click at [4, 59] on div "Shaksh Green Shakshuka Cannellini Beans & Herby Yoghurt Price: 4 Shakshuka Poac…" at bounding box center [308, 169] width 616 height 333
type input "Shakshuka"
click at [101, 160] on div "Spicy Bean Shakshuka & Sourdough" at bounding box center [92, 158] width 70 height 15
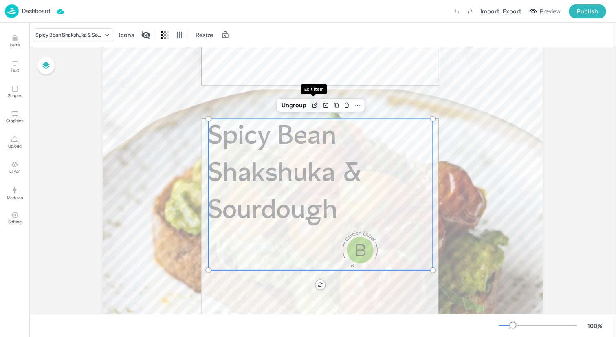
click at [314, 104] on icon "Edit Item" at bounding box center [315, 104] width 3 height 3
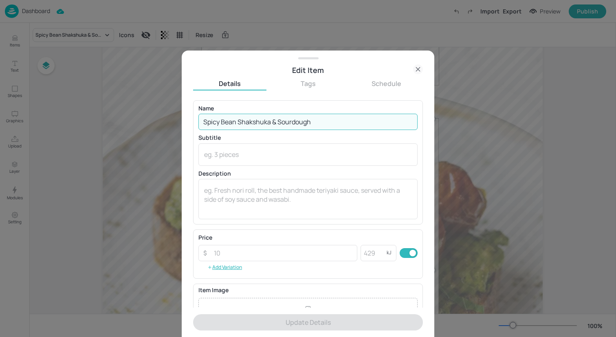
drag, startPoint x: 342, startPoint y: 118, endPoint x: 270, endPoint y: 120, distance: 71.7
click at [270, 120] on input "Spicy Bean Shakshuka & Sourdough" at bounding box center [307, 122] width 219 height 16
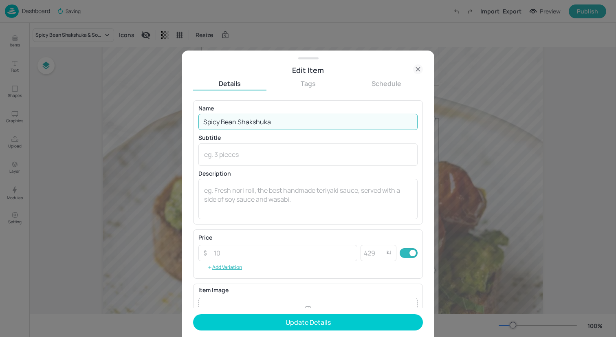
drag, startPoint x: 238, startPoint y: 122, endPoint x: 194, endPoint y: 122, distance: 43.6
click at [196, 122] on div "Name Spicy Bean Shakshuka ​ Subtitle x ​ Description x ​" at bounding box center [308, 162] width 230 height 124
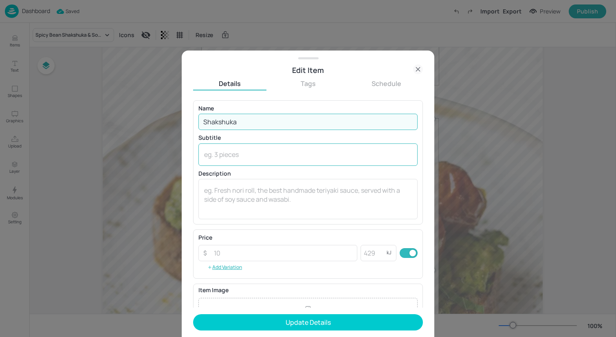
scroll to position [94, 0]
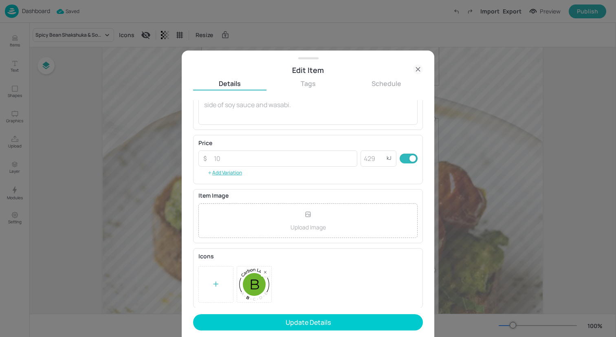
type input "Shakshuka"
click at [266, 272] on rect at bounding box center [265, 272] width 6 height 6
click at [214, 287] on icon at bounding box center [216, 284] width 8 height 8
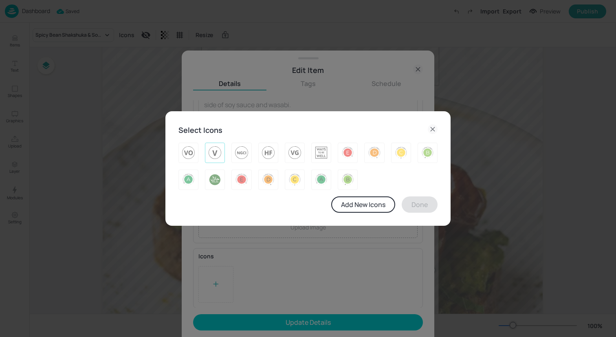
click at [219, 156] on img at bounding box center [214, 152] width 13 height 13
click at [430, 204] on button "Done" at bounding box center [419, 204] width 36 height 16
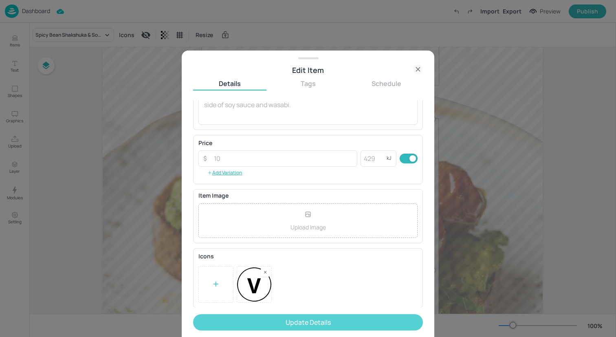
click at [351, 327] on button "Update Details" at bounding box center [308, 322] width 230 height 16
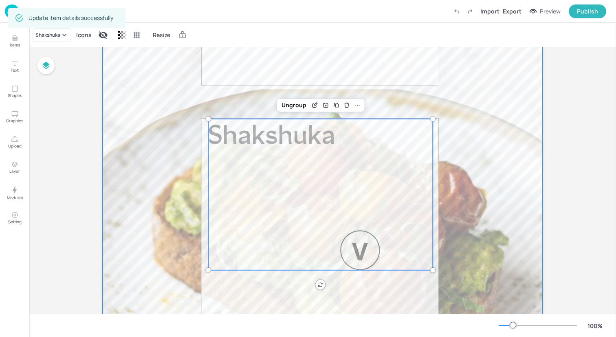
click at [147, 180] on div at bounding box center [323, 102] width 440 height 782
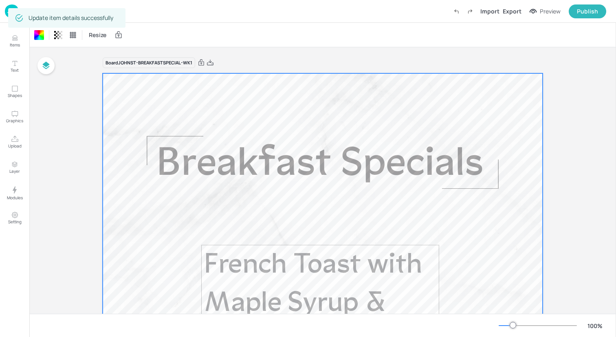
click at [183, 20] on div "Dashboard Import Export Preview Publish" at bounding box center [305, 11] width 601 height 22
click at [9, 11] on img at bounding box center [12, 10] width 14 height 13
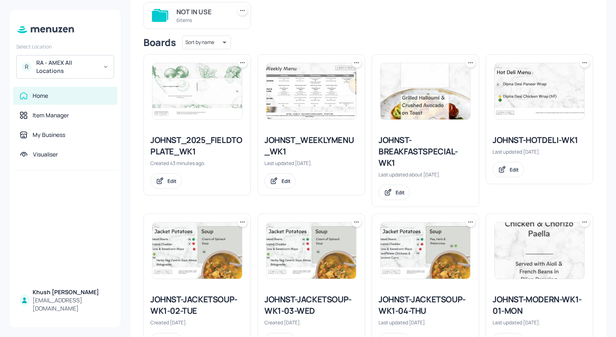
scroll to position [101, 0]
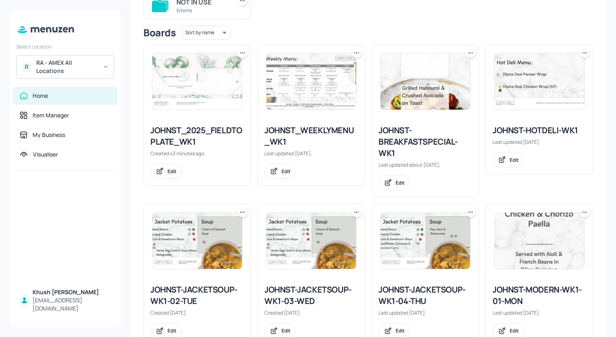
click at [513, 129] on div "JOHNST-HOTDELI-WK1" at bounding box center [539, 130] width 94 height 11
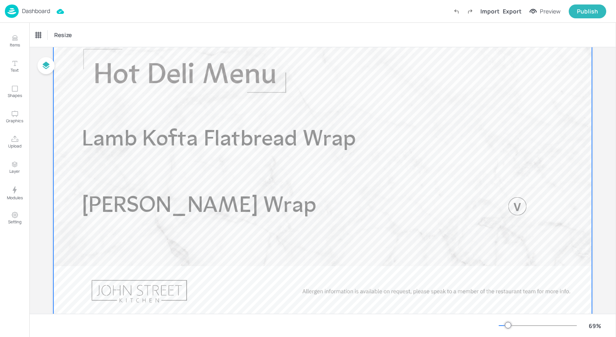
scroll to position [55, 0]
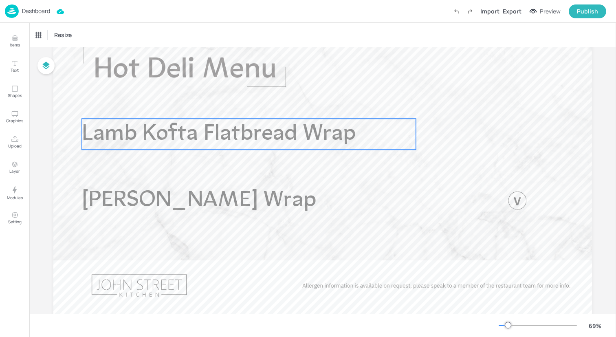
click at [210, 137] on span "Lamb Kofta Flatbread Wrap" at bounding box center [219, 134] width 274 height 22
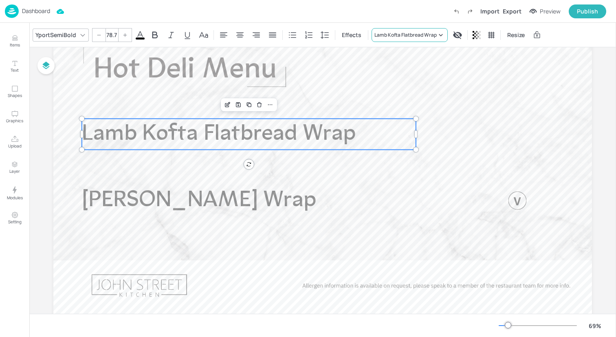
click at [417, 35] on div "Lamb Kofta Flatbread Wrap" at bounding box center [405, 34] width 62 height 7
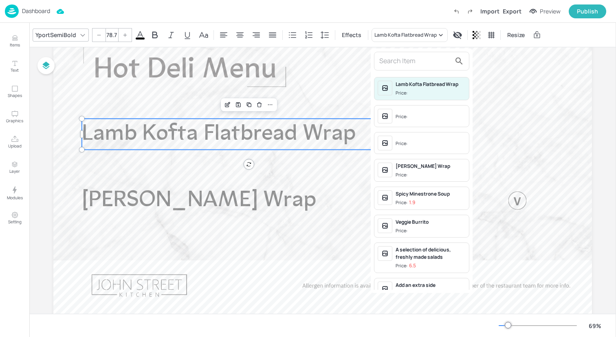
click at [413, 60] on input "text" at bounding box center [415, 61] width 72 height 13
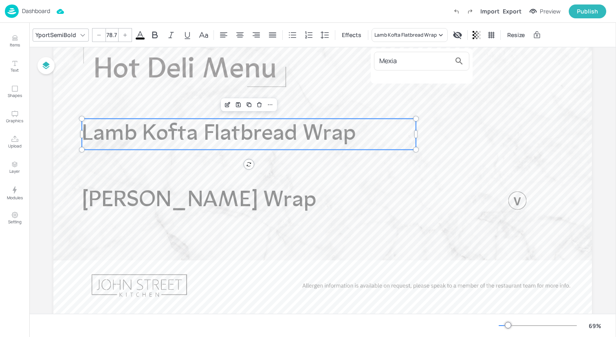
type input "Mexi"
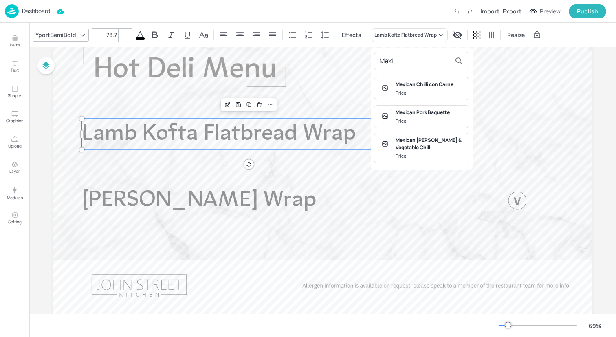
drag, startPoint x: 399, startPoint y: 64, endPoint x: 348, endPoint y: 64, distance: 51.7
click at [348, 64] on div "Mexi Mexican Chilli con Carne Price: Mexican Pork Baguette Price: Mexican [PERS…" at bounding box center [308, 169] width 616 height 333
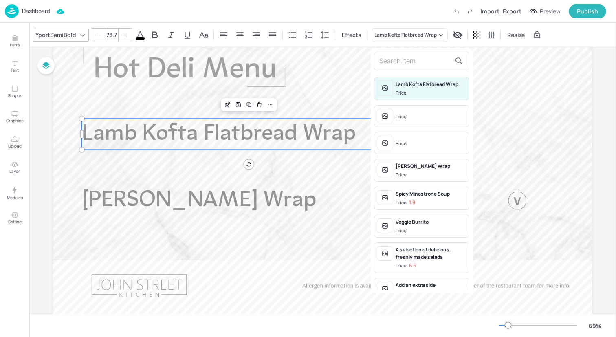
click at [19, 42] on div at bounding box center [308, 168] width 616 height 337
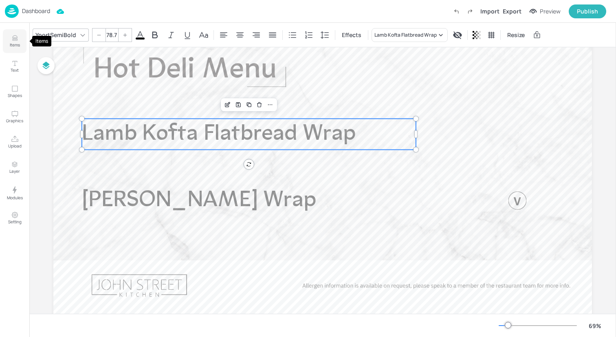
click at [13, 41] on icon "Items" at bounding box center [15, 38] width 8 height 8
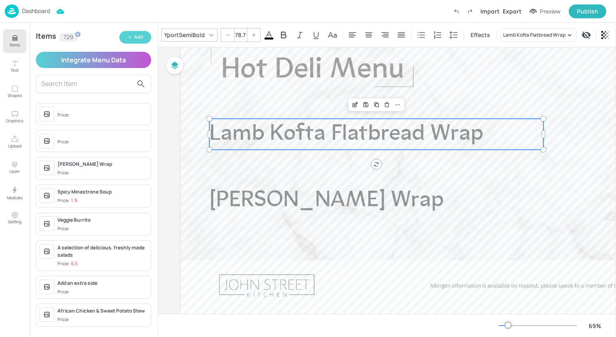
click at [140, 37] on div "Add" at bounding box center [138, 37] width 9 height 8
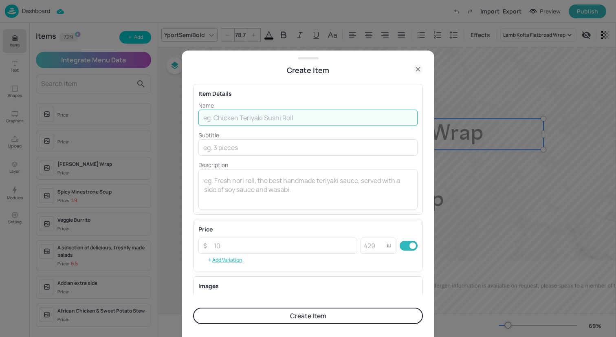
click at [278, 119] on input "text" at bounding box center [307, 118] width 219 height 16
drag, startPoint x: 254, startPoint y: 117, endPoint x: 195, endPoint y: 117, distance: 58.6
click at [195, 117] on div "Item Details Name Mexican Cahlupa Chicken ​ Subtitle ​ Description x ​" at bounding box center [308, 149] width 230 height 131
type input "Mexican Cahlupa Chicken"
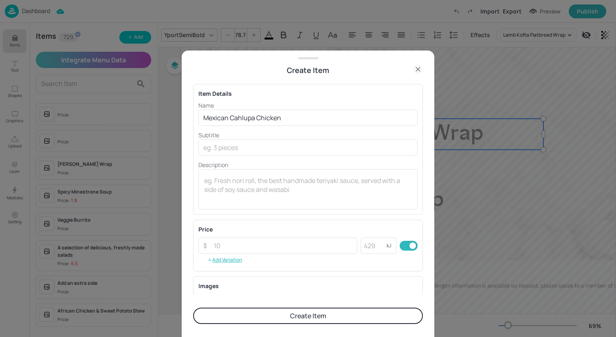
click at [263, 318] on button "Create Item" at bounding box center [308, 315] width 230 height 16
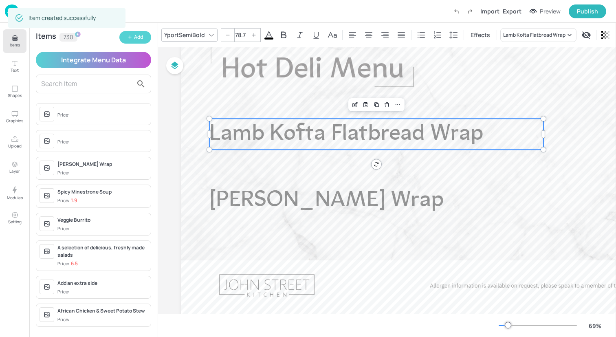
click at [137, 36] on div "Add" at bounding box center [138, 37] width 9 height 8
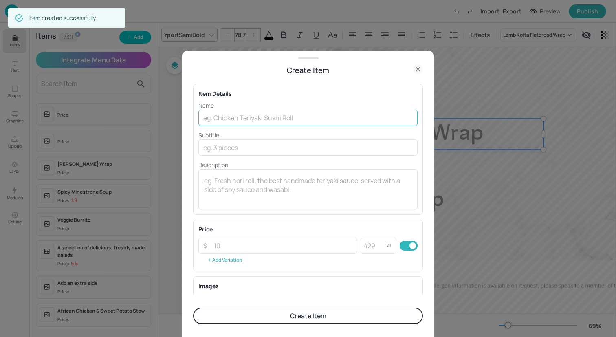
click at [242, 121] on input "text" at bounding box center [307, 118] width 219 height 16
paste input "Mexican Cahlupa"
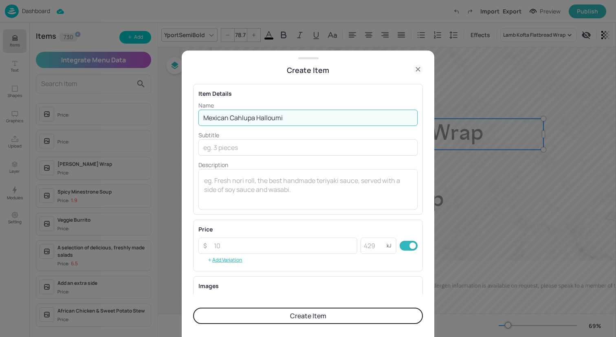
scroll to position [104, 0]
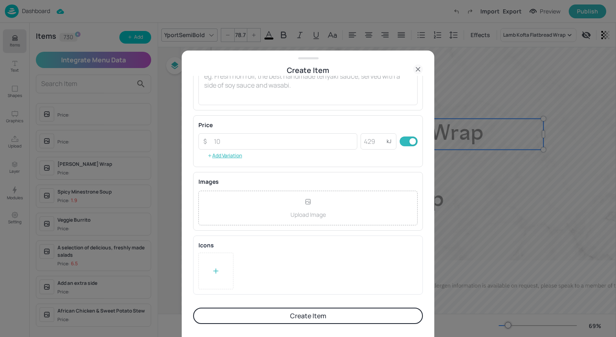
type input "Mexican Cahlupa Halloumi"
click at [307, 314] on button "Create Item" at bounding box center [308, 315] width 230 height 16
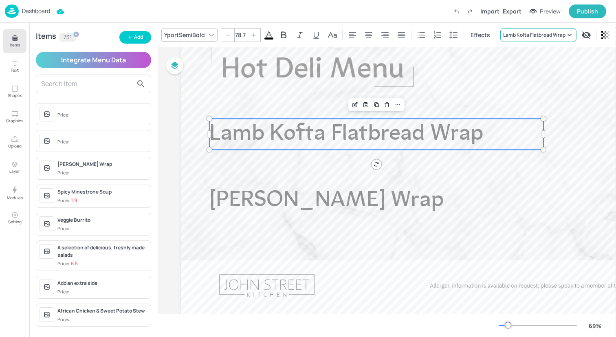
click at [533, 34] on div "Lamb Kofta Flatbread Wrap" at bounding box center [534, 34] width 62 height 7
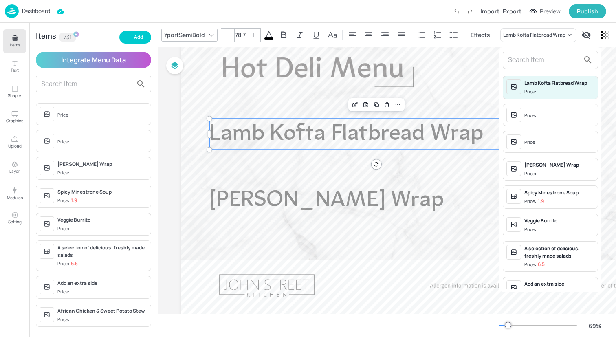
click at [530, 63] on input "text" at bounding box center [544, 59] width 72 height 13
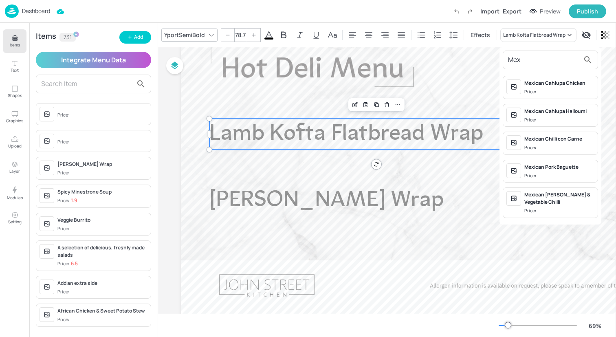
type input "Mex"
click at [542, 88] on span "Price:" at bounding box center [559, 91] width 70 height 7
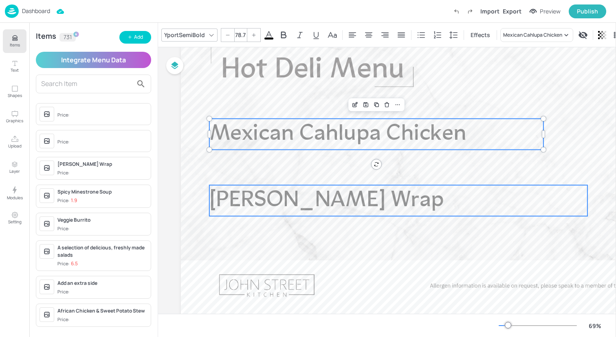
click at [344, 197] on span "[PERSON_NAME] Wrap" at bounding box center [326, 200] width 235 height 22
type input "78.7"
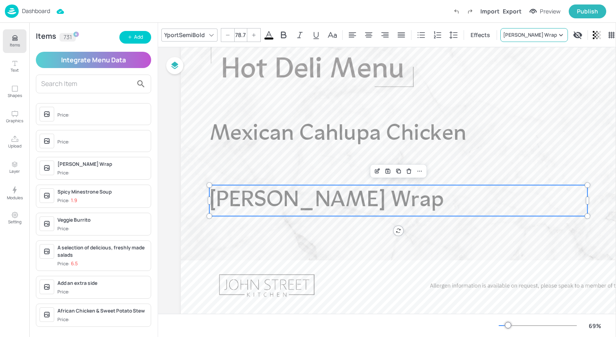
click at [513, 31] on div "[PERSON_NAME] Wrap" at bounding box center [530, 34] width 54 height 7
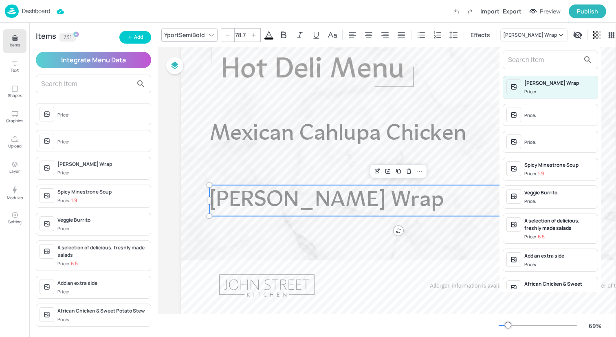
click at [513, 62] on input "text" at bounding box center [544, 59] width 72 height 13
paste input "Mexican Cahlupa"
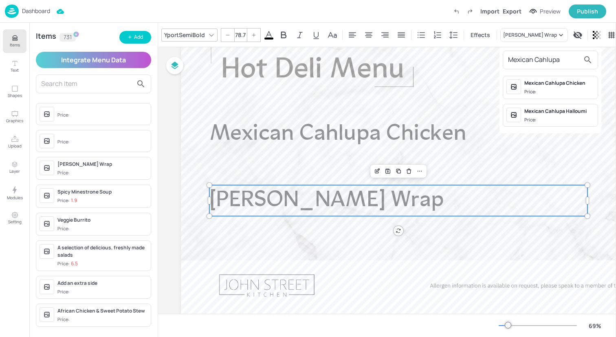
type input "Mexican Cahlupa"
click at [540, 117] on span "Price:" at bounding box center [559, 119] width 70 height 7
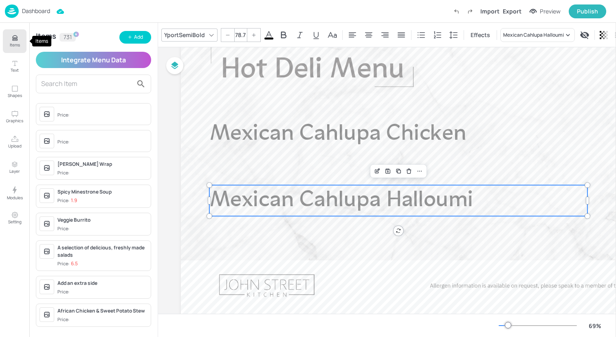
click at [17, 40] on icon "Items" at bounding box center [15, 38] width 8 height 8
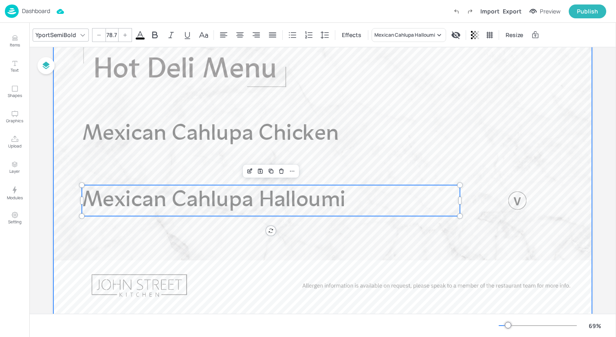
click at [274, 111] on div at bounding box center [322, 170] width 538 height 303
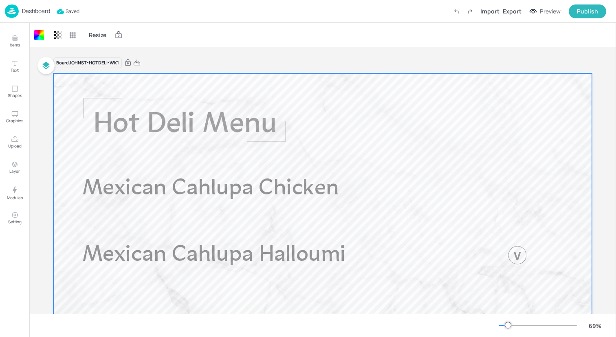
click at [12, 8] on img at bounding box center [12, 10] width 14 height 13
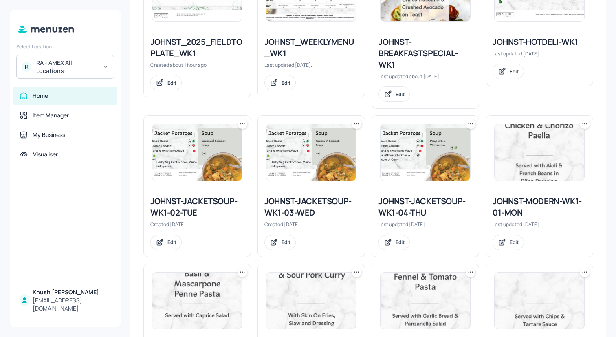
scroll to position [191, 0]
click at [209, 203] on div "JOHNST-JACKETSOUP-WK1-02-TUE" at bounding box center [197, 206] width 94 height 23
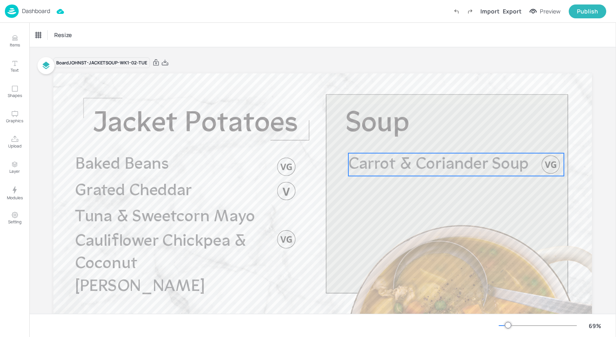
click at [375, 163] on span "Carrot & Coriander Soup" at bounding box center [438, 164] width 180 height 17
click at [71, 36] on div "Carrot & Coriander Soup" at bounding box center [63, 34] width 56 height 7
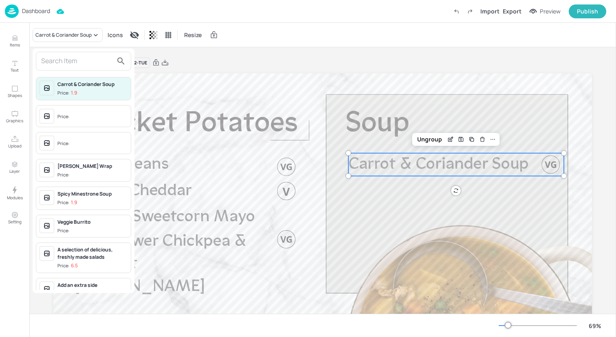
click at [90, 61] on input "text" at bounding box center [77, 61] width 72 height 13
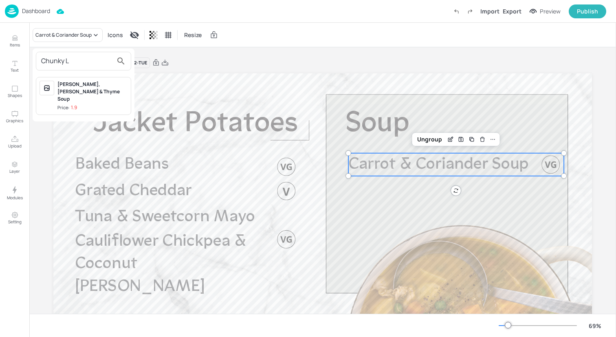
type input "Chunky L"
click at [92, 94] on div "[PERSON_NAME], [PERSON_NAME] & Thyme Soup" at bounding box center [92, 92] width 70 height 22
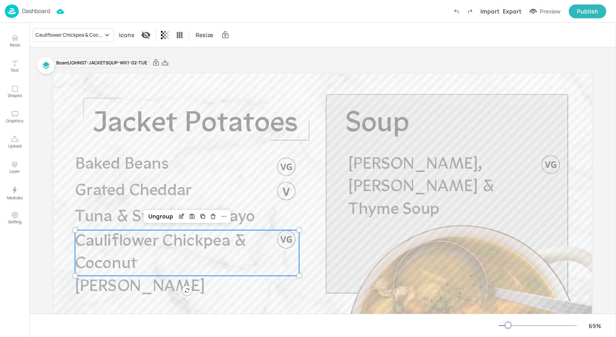
click at [176, 240] on span "Cauliflower Chickpea & Coconut [PERSON_NAME]" at bounding box center [160, 264] width 171 height 62
click at [74, 20] on div "Dashboard Import Export Preview Publish" at bounding box center [305, 11] width 601 height 22
click at [74, 36] on div "Cauliflower Chickpea & Coconut [PERSON_NAME]" at bounding box center [69, 34] width 68 height 7
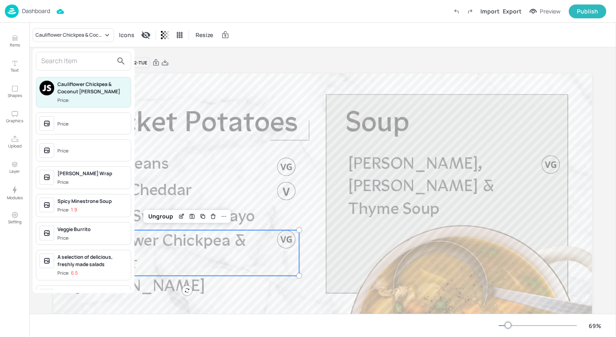
click at [81, 61] on input "text" at bounding box center [77, 61] width 72 height 13
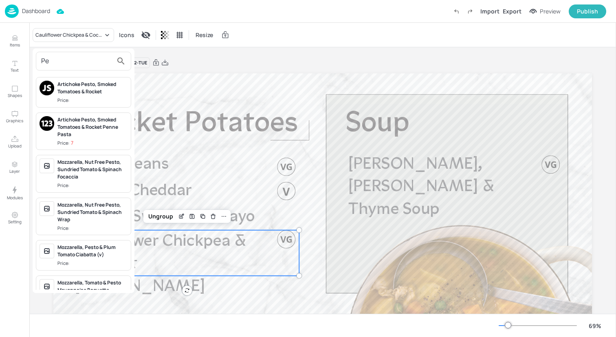
type input "P"
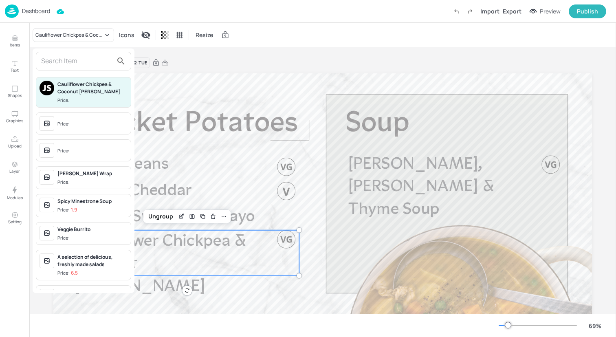
click at [10, 33] on div at bounding box center [308, 168] width 616 height 337
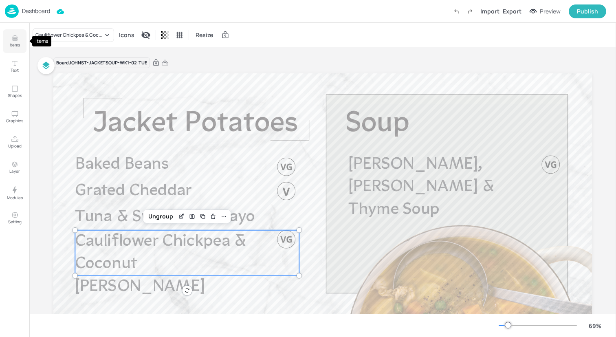
click at [12, 35] on icon "Items" at bounding box center [15, 38] width 8 height 8
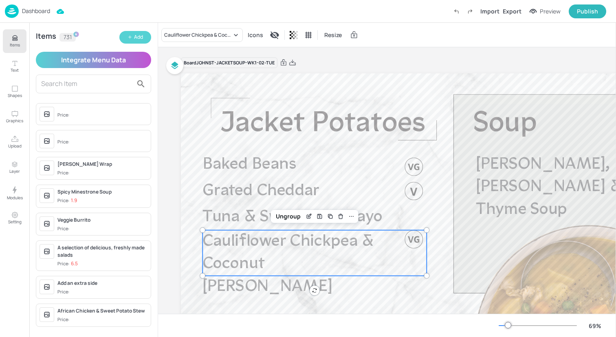
click at [139, 40] on div "Add" at bounding box center [138, 37] width 9 height 8
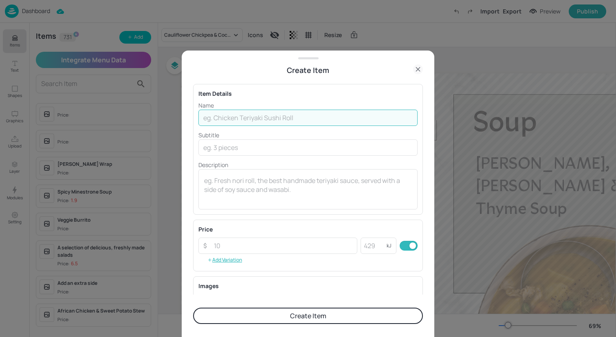
click at [245, 116] on input "text" at bounding box center [307, 118] width 219 height 16
type input "p"
type input "Pesto Chicken Baked Potato"
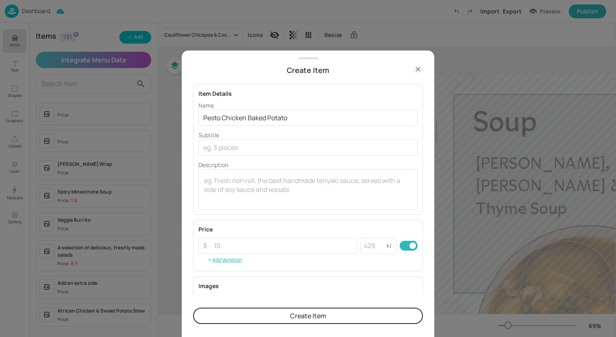
click at [265, 312] on button "Create Item" at bounding box center [308, 315] width 230 height 16
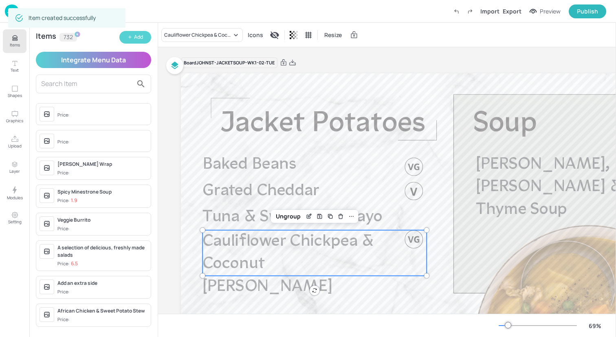
click at [140, 36] on div "Add" at bounding box center [138, 37] width 9 height 8
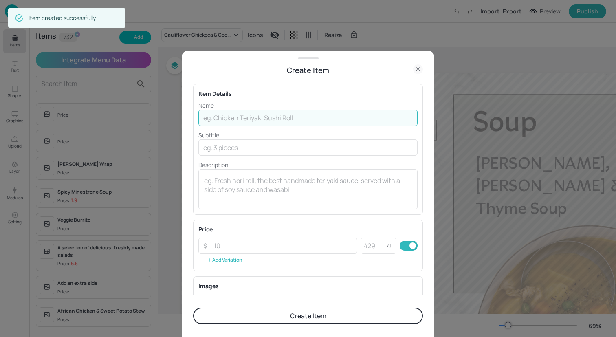
click at [269, 114] on input "text" at bounding box center [307, 118] width 219 height 16
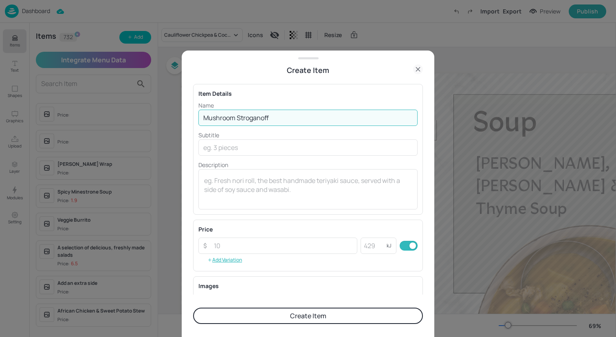
type input "Mushroom Stroganoff"
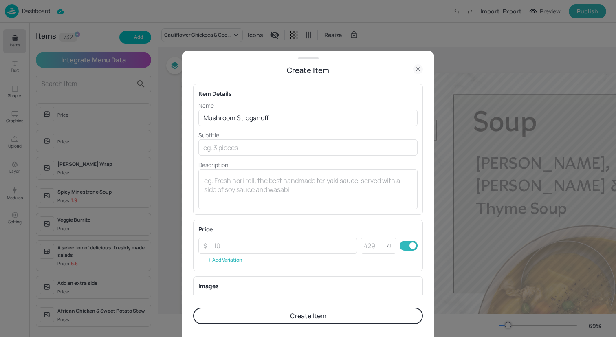
drag, startPoint x: 294, startPoint y: 312, endPoint x: 297, endPoint y: 289, distance: 22.6
click at [297, 289] on form "Item Details Name Mushroom Stroganoff ​ Subtitle ​ Description x ​ Price ​ ​ kJ…" at bounding box center [308, 206] width 230 height 261
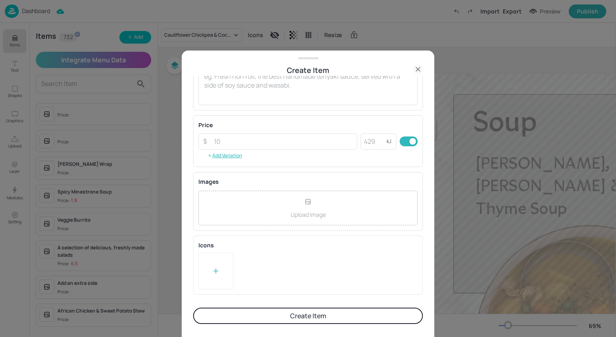
click at [213, 262] on div at bounding box center [215, 270] width 35 height 37
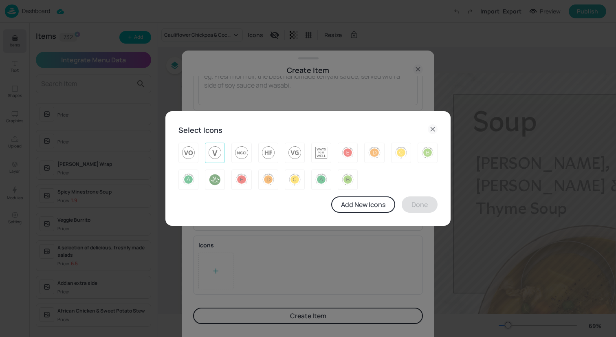
click at [211, 154] on img at bounding box center [214, 152] width 13 height 13
click at [431, 200] on button "Done" at bounding box center [419, 204] width 36 height 16
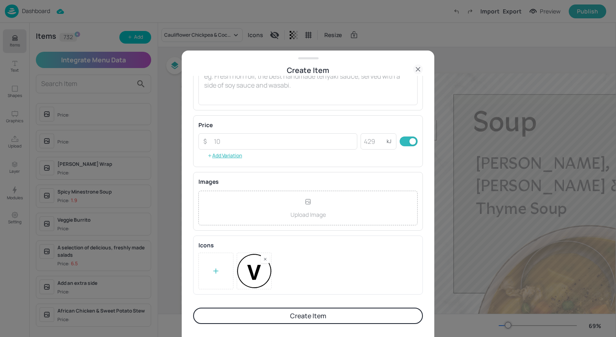
click at [364, 314] on button "Create Item" at bounding box center [308, 315] width 230 height 16
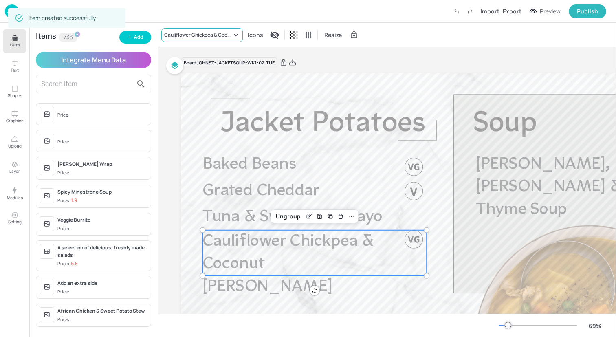
click at [207, 35] on div "Cauliflower Chickpea & Coconut [PERSON_NAME]" at bounding box center [198, 34] width 68 height 7
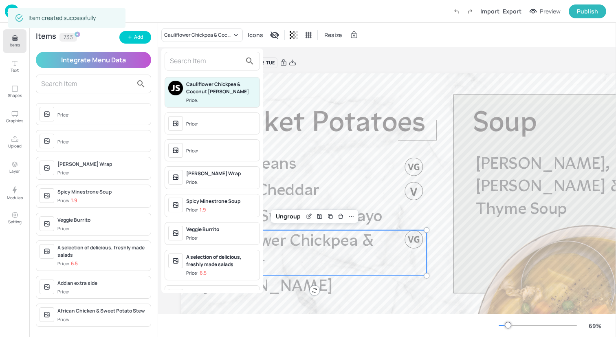
click at [205, 64] on input "text" at bounding box center [206, 61] width 72 height 13
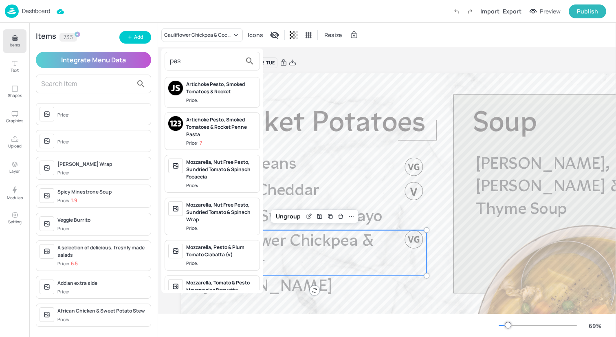
type input "pest"
